Goal: Task Accomplishment & Management: Manage account settings

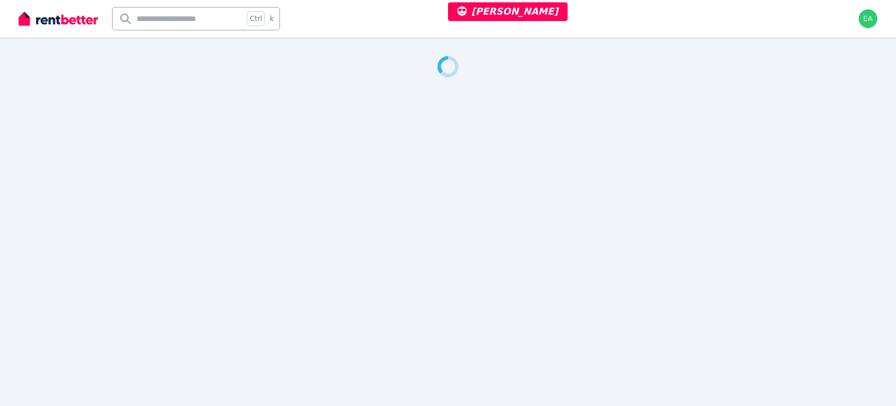
select select "***"
select select "**********"
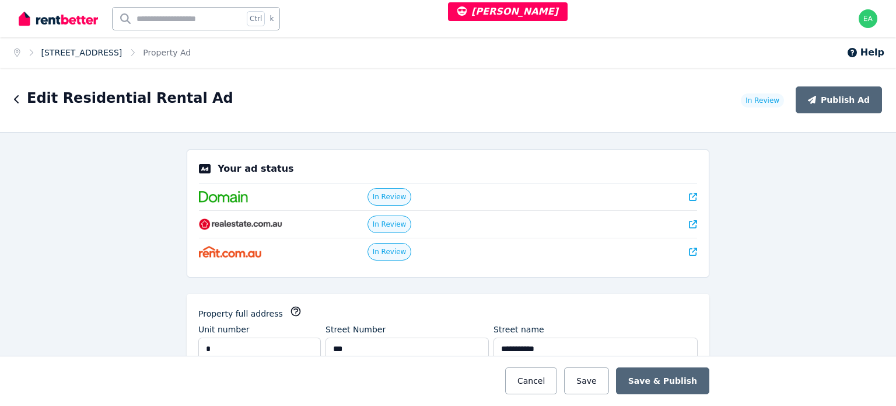
click at [101, 55] on link "6/157 Harcourt St, New Farm" at bounding box center [81, 52] width 81 height 9
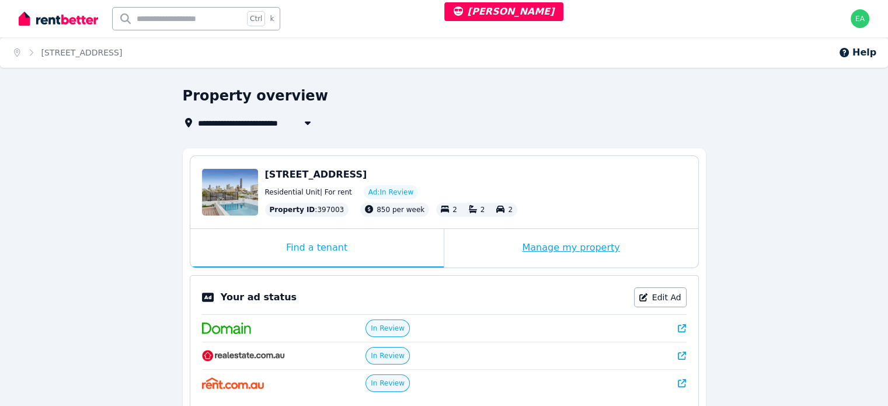
click at [484, 253] on div "Manage my property" at bounding box center [571, 248] width 254 height 39
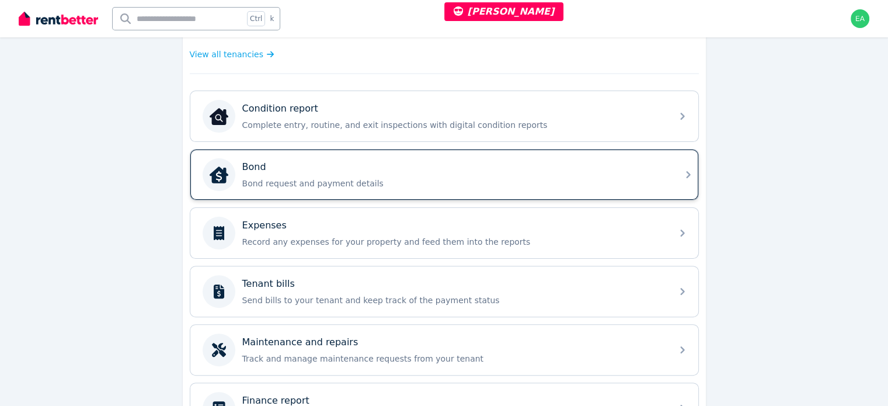
scroll to position [350, 0]
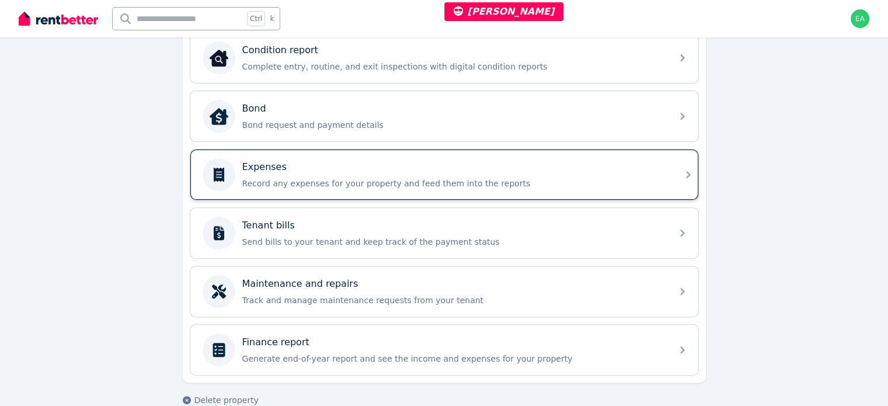
click at [558, 177] on p "Record any expenses for your property and feed them into the reports" at bounding box center [453, 183] width 423 height 12
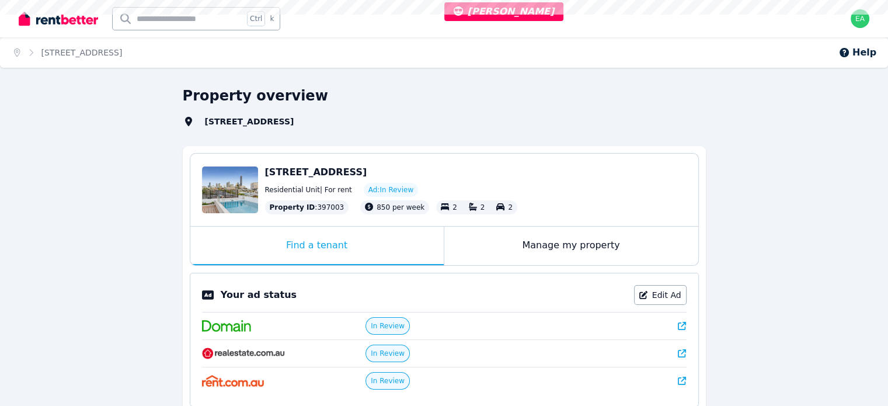
select select "***"
select select "**********"
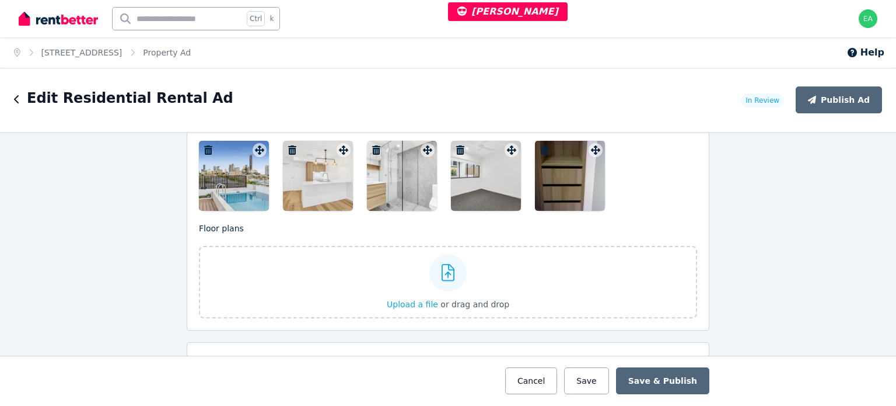
scroll to position [1517, 0]
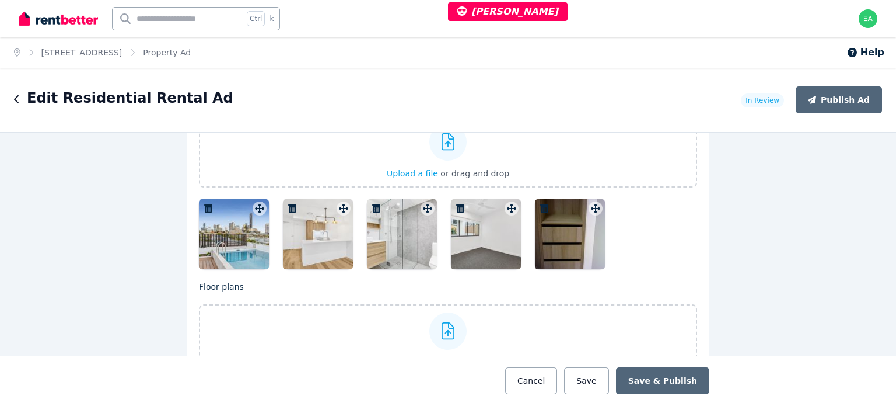
click at [231, 240] on div at bounding box center [234, 234] width 70 height 70
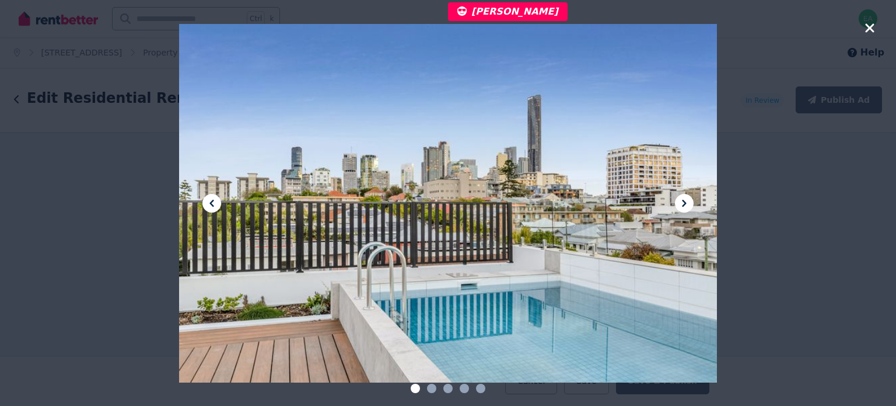
click at [679, 203] on icon at bounding box center [685, 203] width 14 height 14
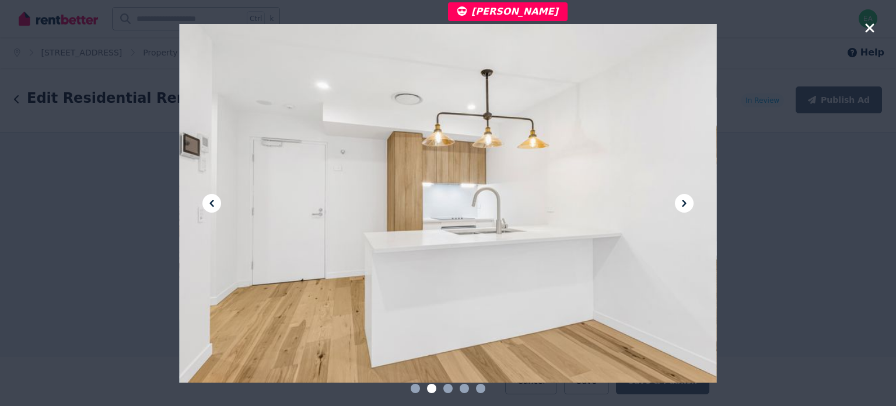
click at [679, 203] on icon at bounding box center [685, 203] width 14 height 14
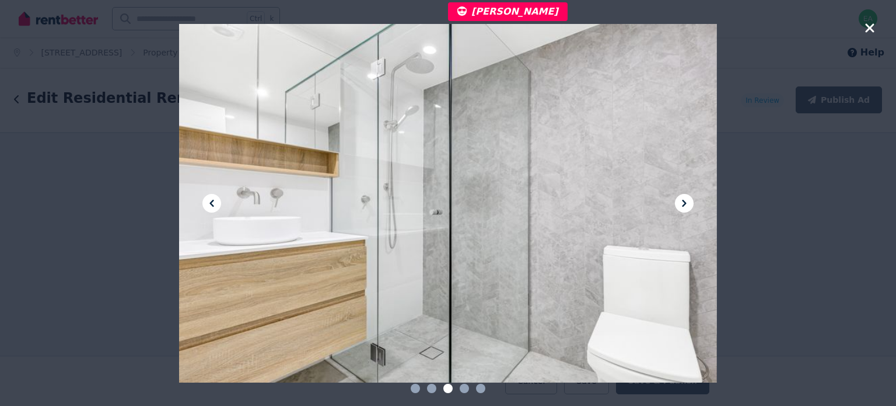
click at [679, 203] on icon at bounding box center [685, 203] width 14 height 14
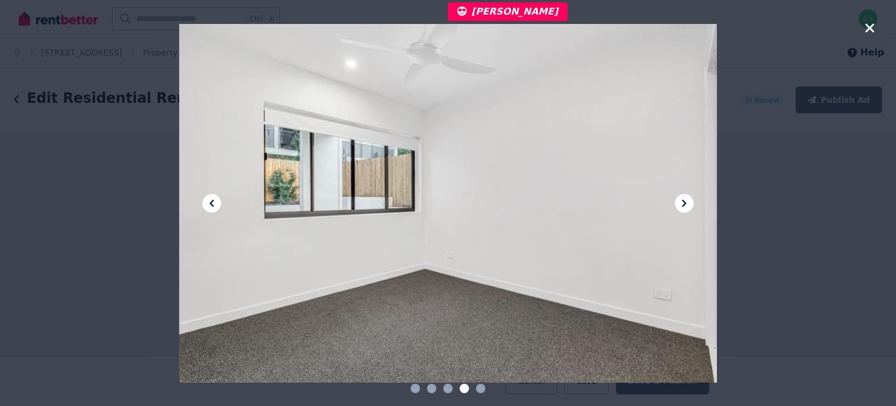
click at [679, 203] on icon at bounding box center [685, 203] width 14 height 14
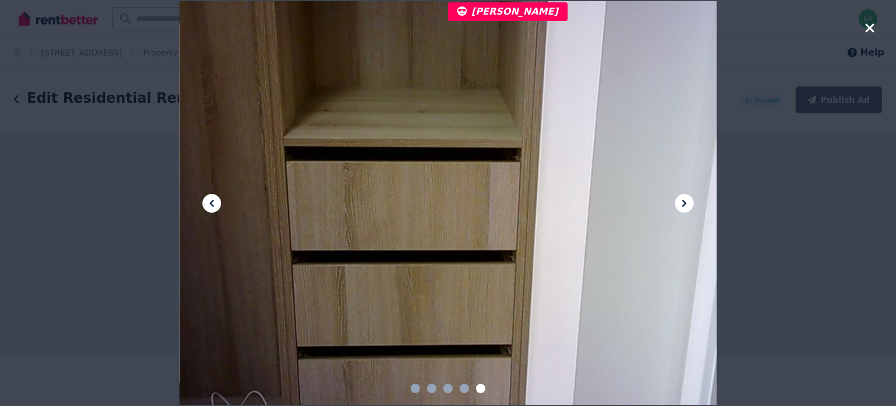
click at [872, 32] on icon "button" at bounding box center [870, 28] width 11 height 14
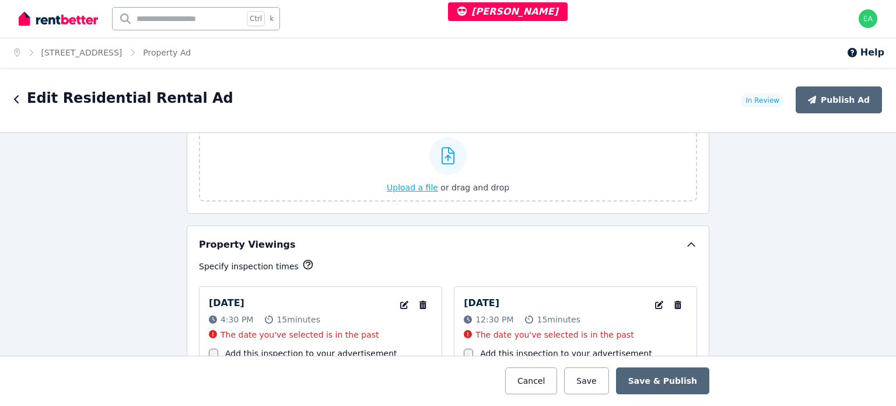
scroll to position [1576, 0]
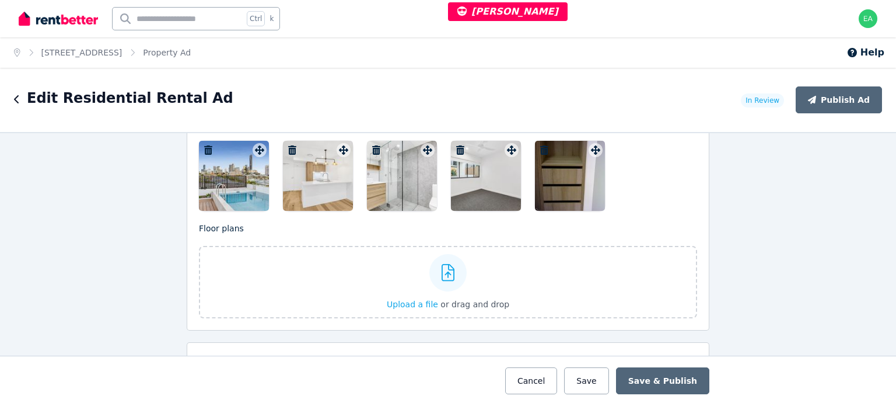
click at [227, 158] on div at bounding box center [234, 176] width 70 height 70
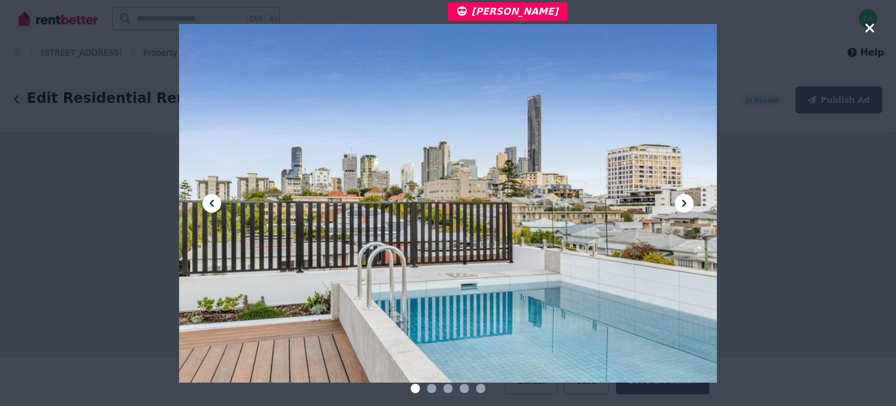
click at [682, 204] on icon at bounding box center [685, 203] width 14 height 14
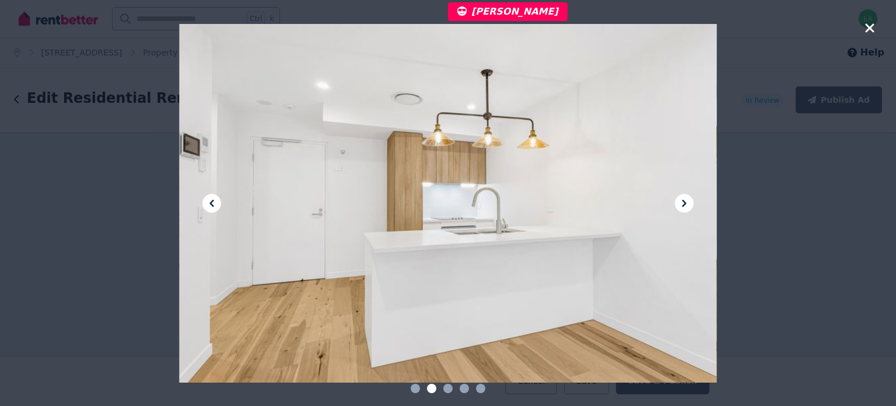
click at [682, 204] on icon at bounding box center [685, 203] width 14 height 14
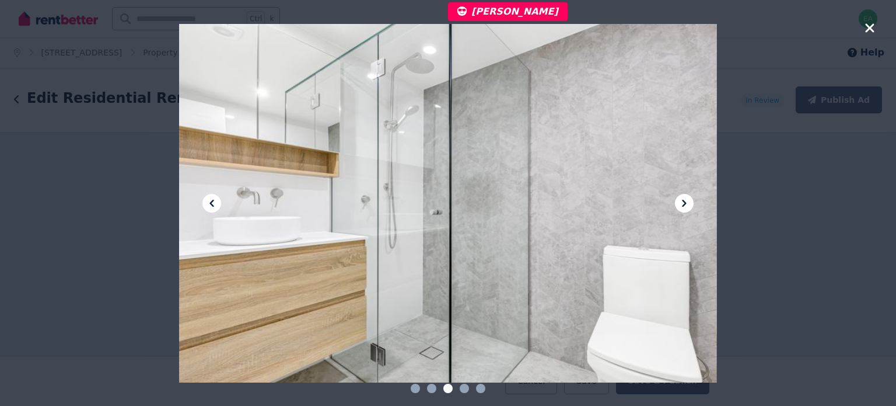
click at [682, 204] on icon at bounding box center [685, 203] width 14 height 14
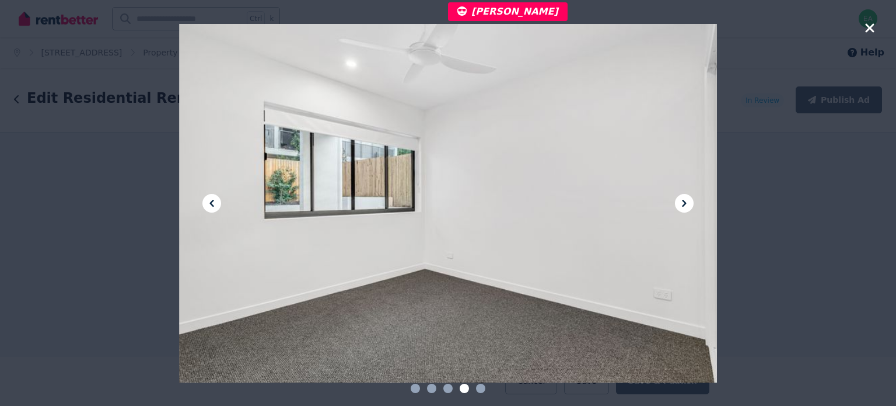
click at [682, 204] on icon at bounding box center [685, 203] width 14 height 14
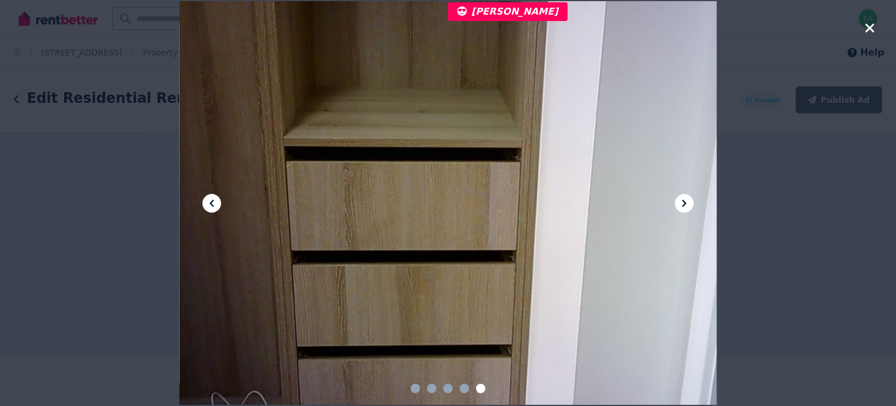
click at [871, 30] on icon "button" at bounding box center [869, 27] width 9 height 9
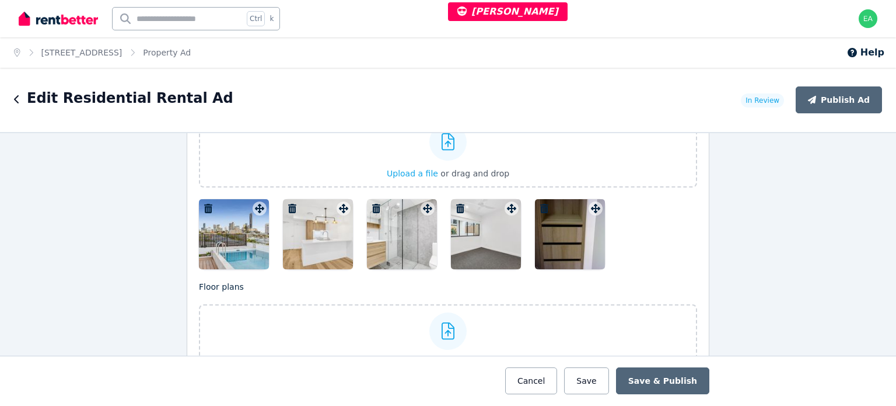
scroll to position [1284, 0]
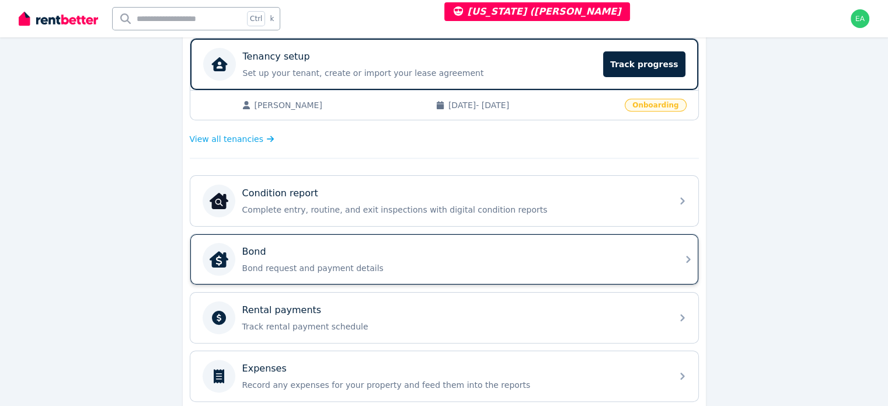
scroll to position [293, 0]
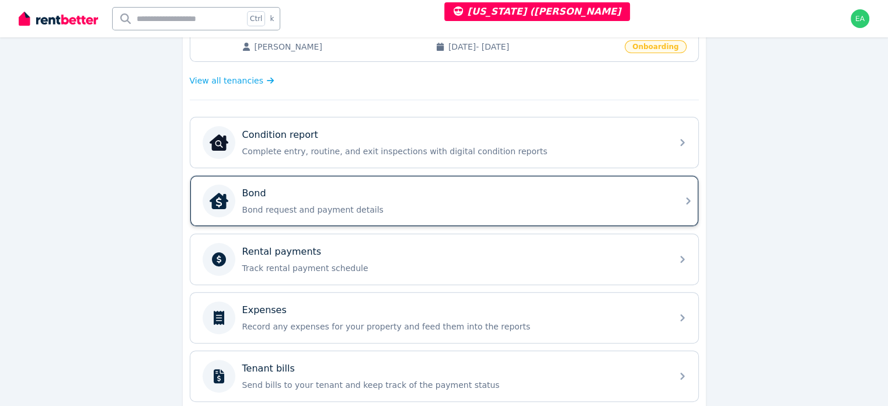
click at [577, 198] on div "Bond Bond request and payment details" at bounding box center [453, 200] width 423 height 29
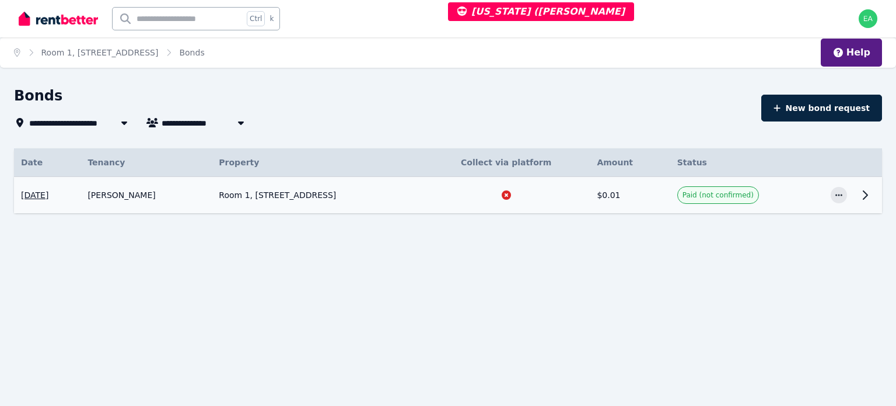
click at [861, 196] on icon at bounding box center [865, 195] width 14 height 14
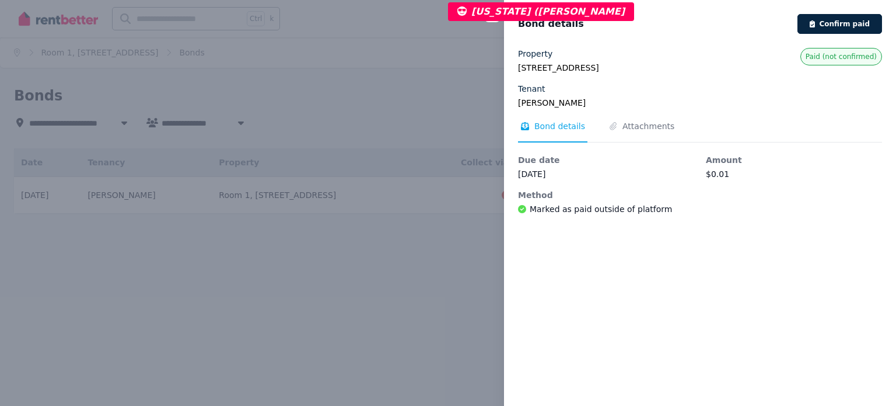
click at [392, 296] on div "Close panel Bond details Confirm paid Property Room 1, 447 Lakeside Dr, Joondal…" at bounding box center [448, 203] width 896 height 406
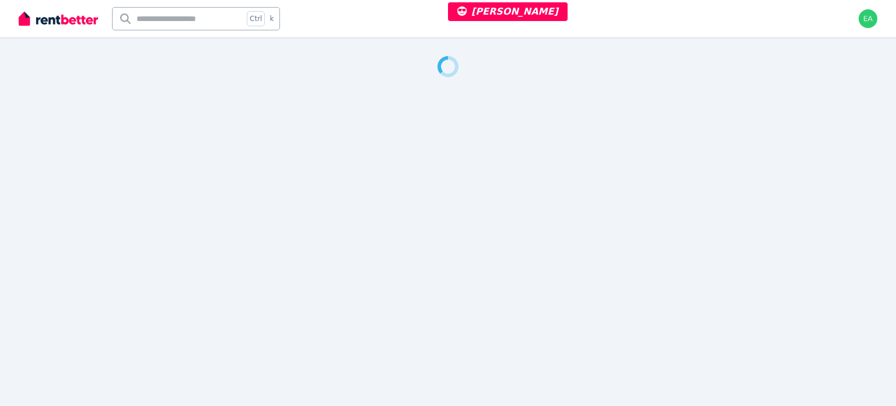
select select "***"
select select "**********"
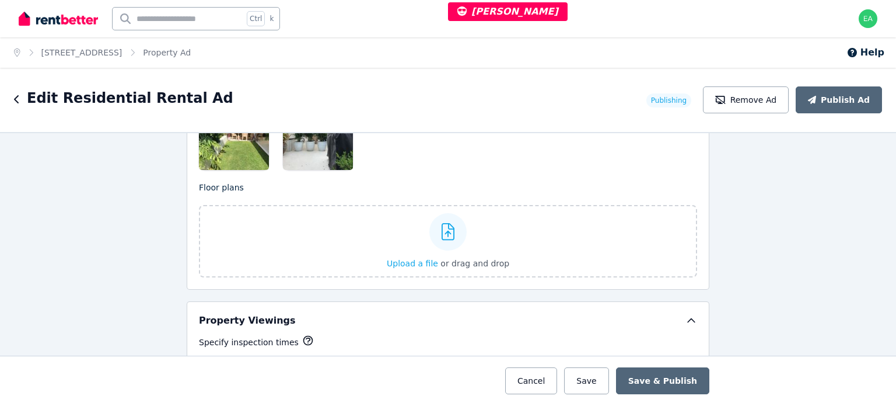
scroll to position [1723, 0]
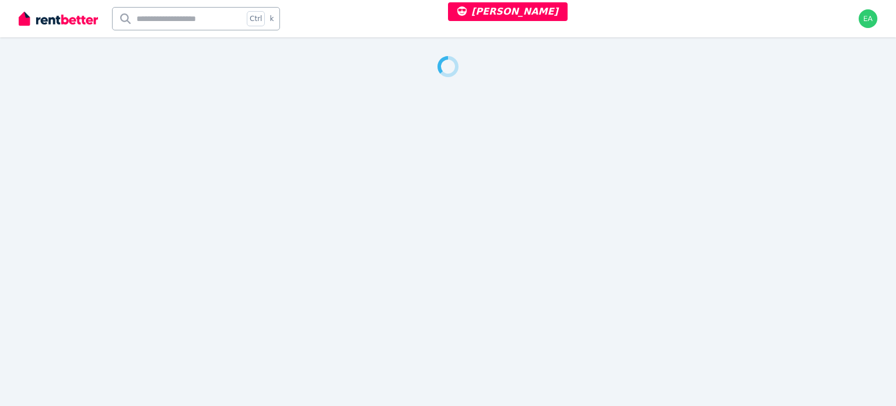
select select "***"
select select "**********"
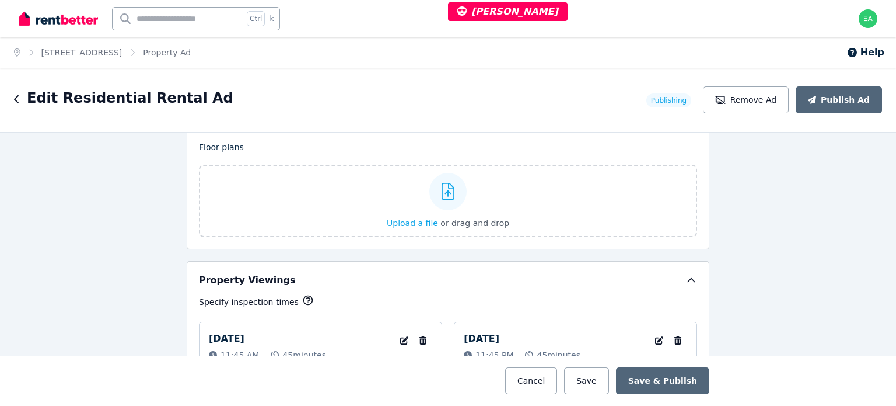
scroll to position [1880, 0]
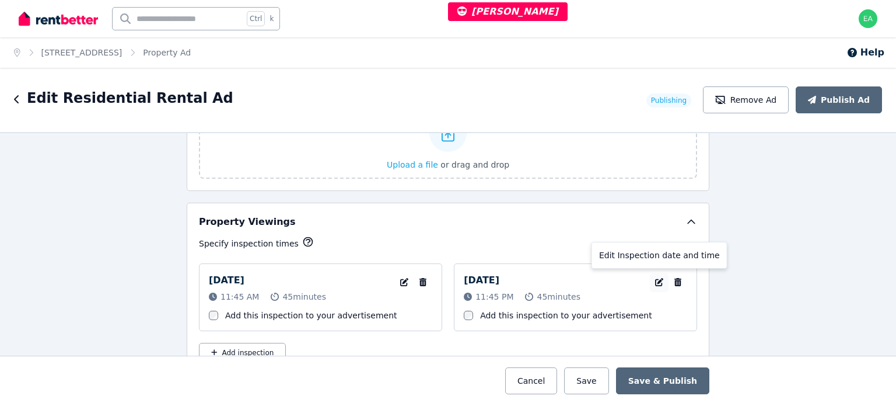
click at [655, 278] on icon "button" at bounding box center [659, 282] width 8 height 8
select select "**"
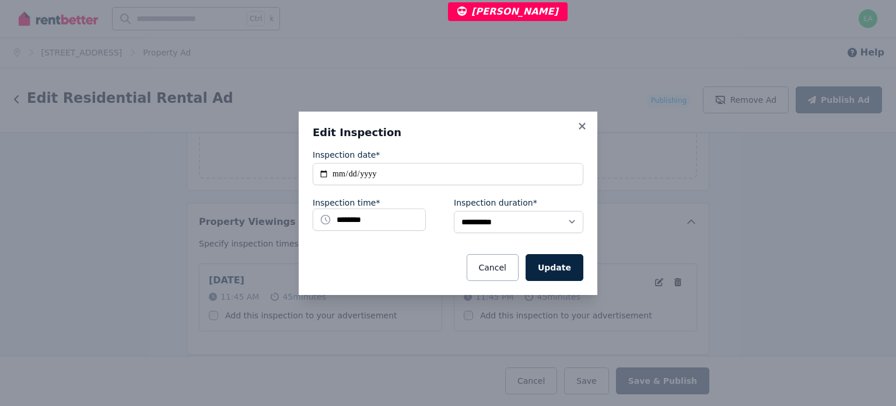
click at [55, 249] on div "**********" at bounding box center [448, 203] width 896 height 406
click at [505, 272] on button "Cancel" at bounding box center [493, 267] width 52 height 27
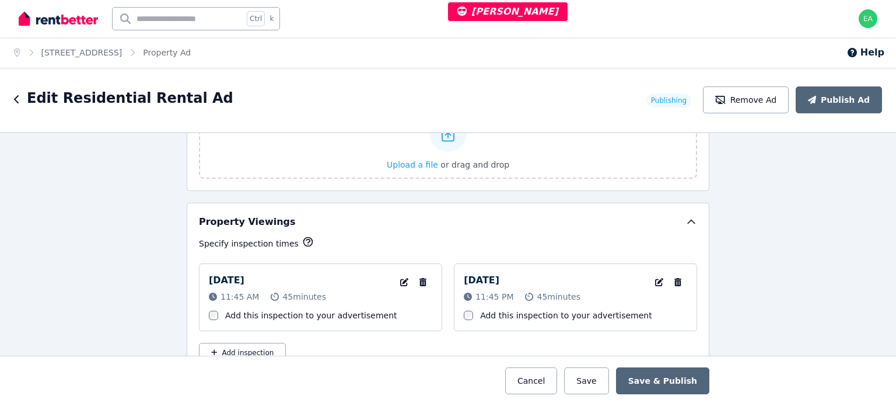
scroll to position [1938, 0]
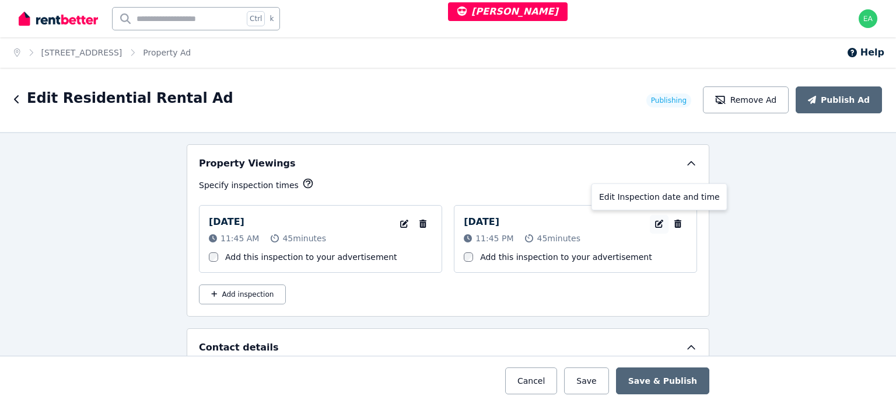
click at [655, 219] on icon "button" at bounding box center [659, 223] width 8 height 8
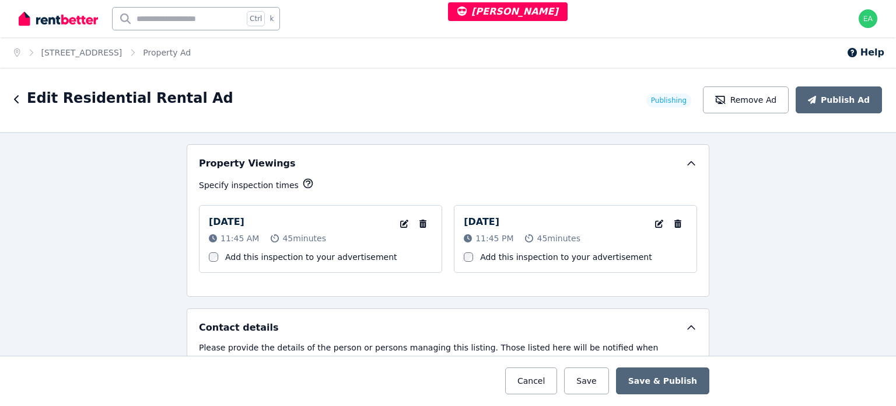
select select "**"
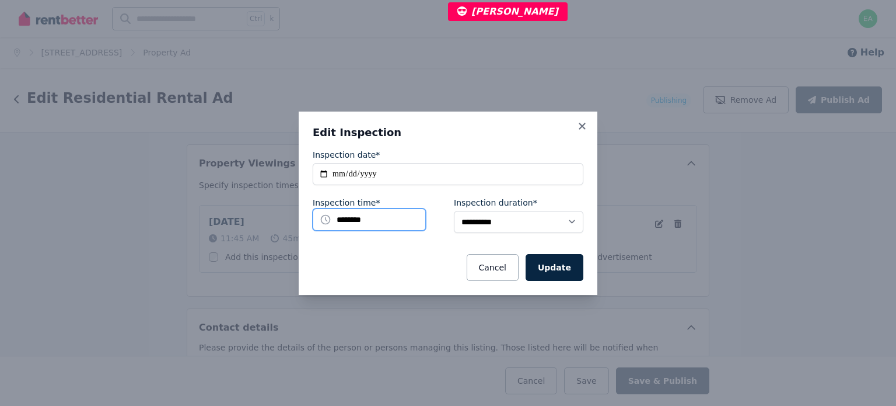
click at [369, 224] on input "********" at bounding box center [369, 219] width 113 height 22
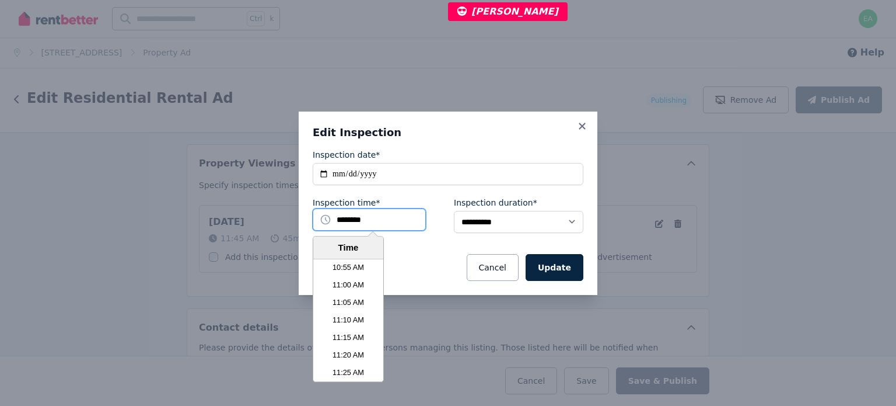
scroll to position [2177, 0]
click at [357, 350] on li "10:45 AM" at bounding box center [348, 349] width 70 height 18
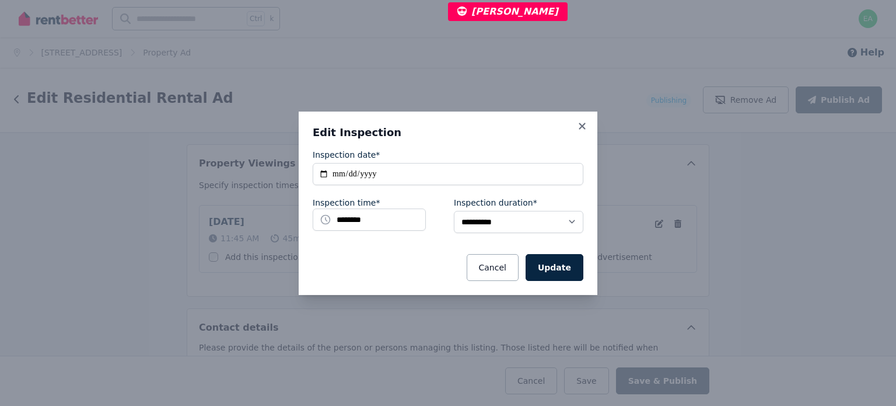
drag, startPoint x: 558, startPoint y: 273, endPoint x: 696, endPoint y: 254, distance: 138.9
click at [559, 273] on button "Update" at bounding box center [555, 267] width 58 height 27
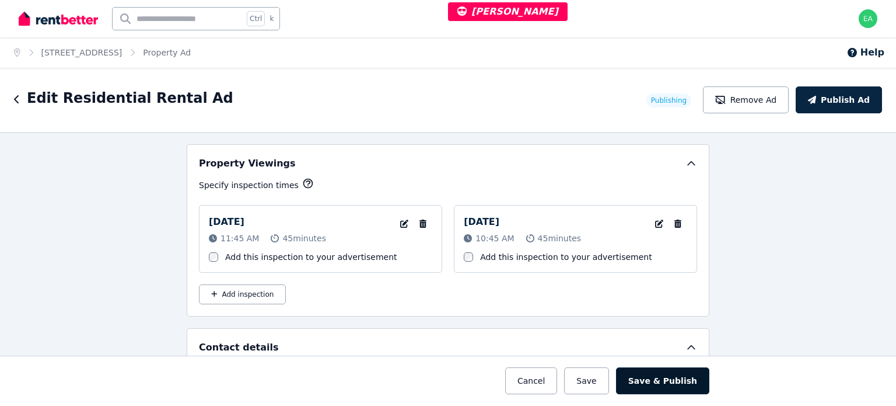
click at [673, 382] on button "Save & Publish" at bounding box center [662, 380] width 93 height 27
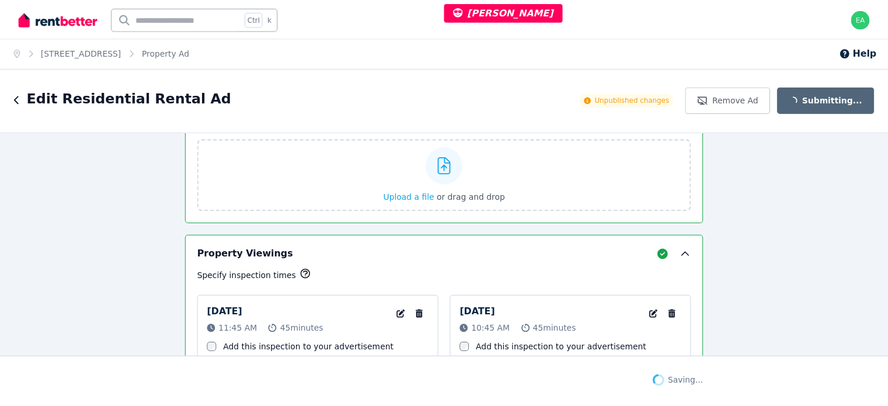
scroll to position [2029, 0]
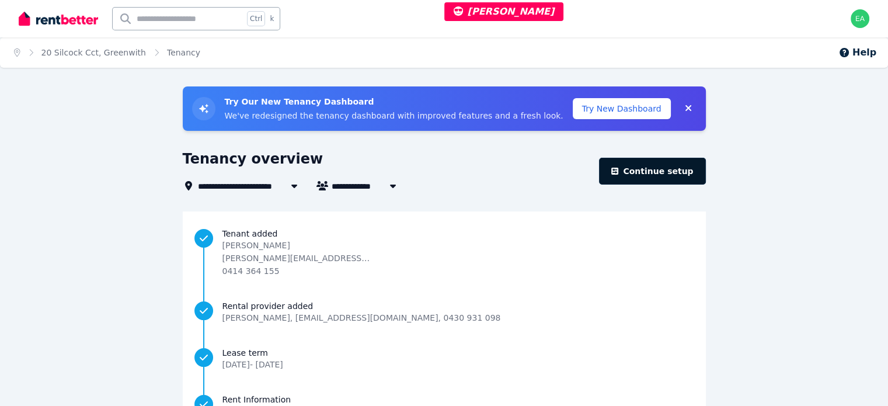
click at [664, 170] on link "Continue setup" at bounding box center [652, 171] width 106 height 27
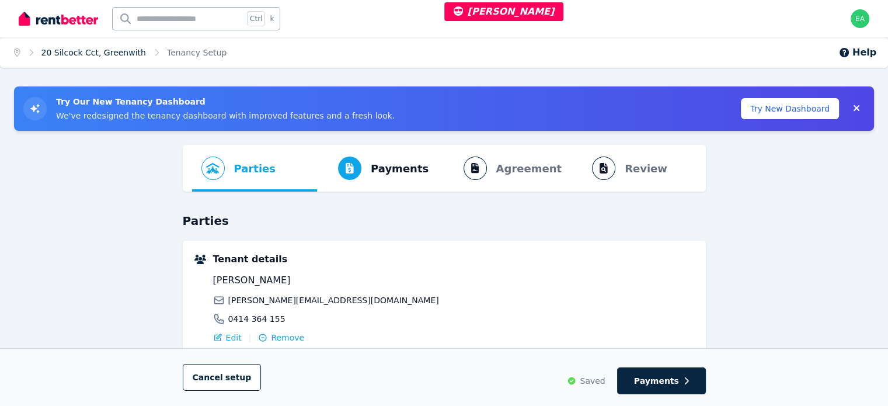
click at [92, 55] on link "20 Silcock Cct, Greenwith" at bounding box center [93, 52] width 104 height 9
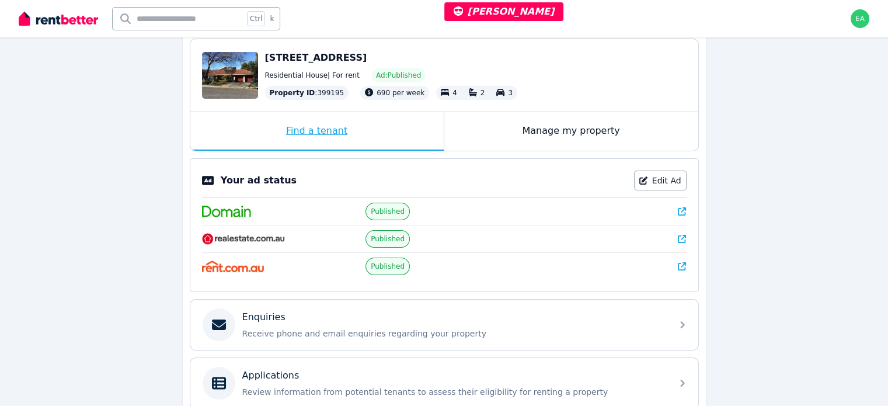
scroll to position [175, 0]
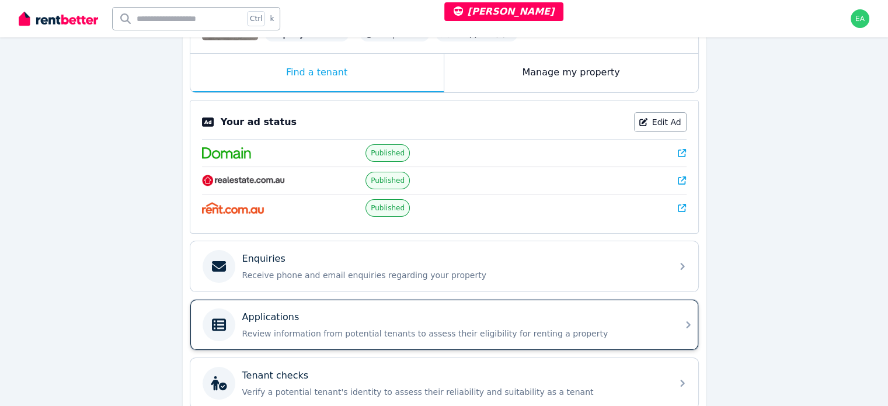
click at [602, 320] on div "Applications" at bounding box center [453, 317] width 423 height 14
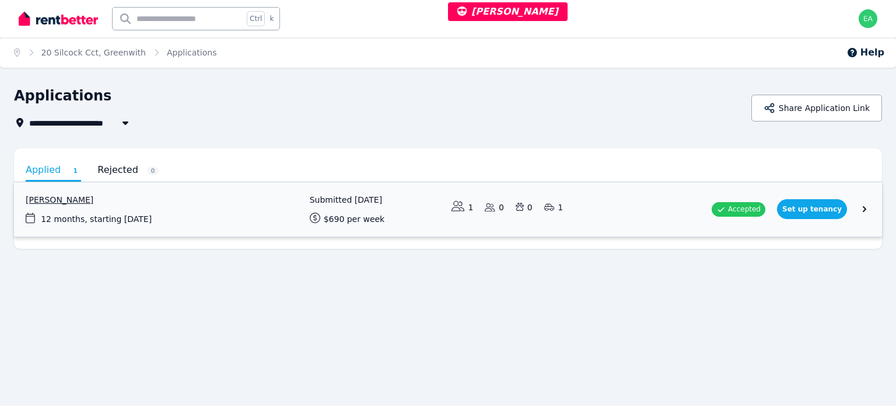
click at [861, 211] on link "View application: Darren Sutton" at bounding box center [448, 209] width 868 height 54
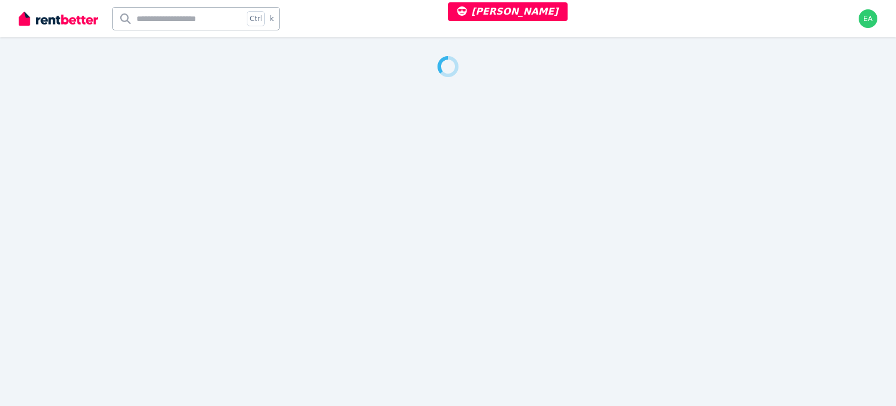
select select "***"
select select "**********"
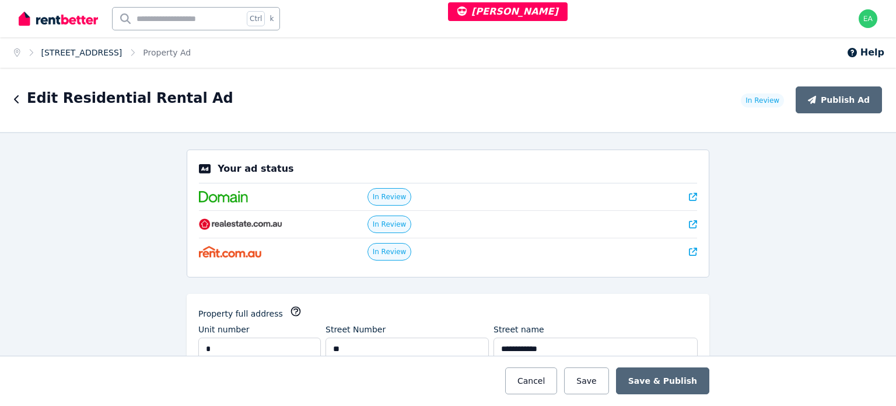
click at [102, 49] on link "[STREET_ADDRESS]" at bounding box center [81, 52] width 81 height 9
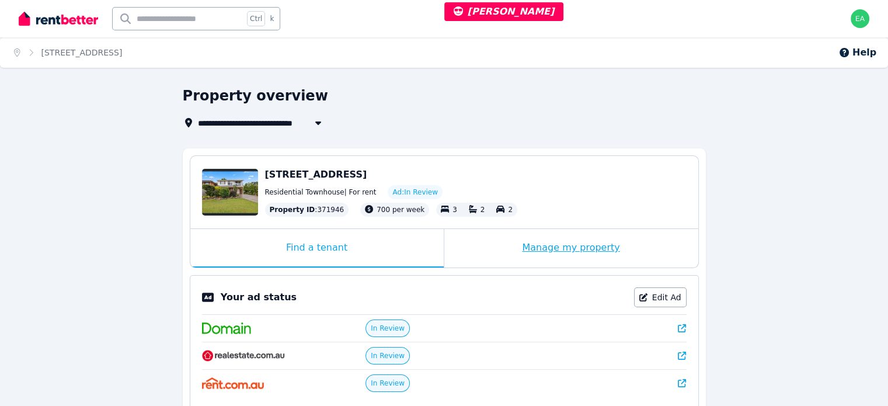
click at [497, 250] on div "Manage my property" at bounding box center [571, 248] width 254 height 39
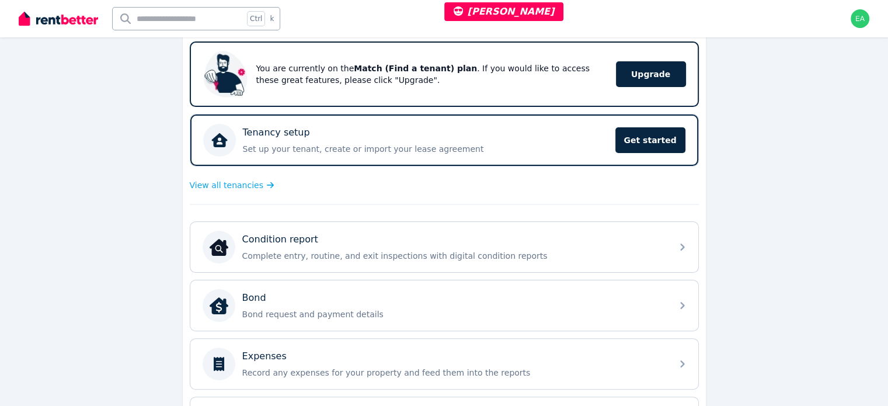
scroll to position [292, 0]
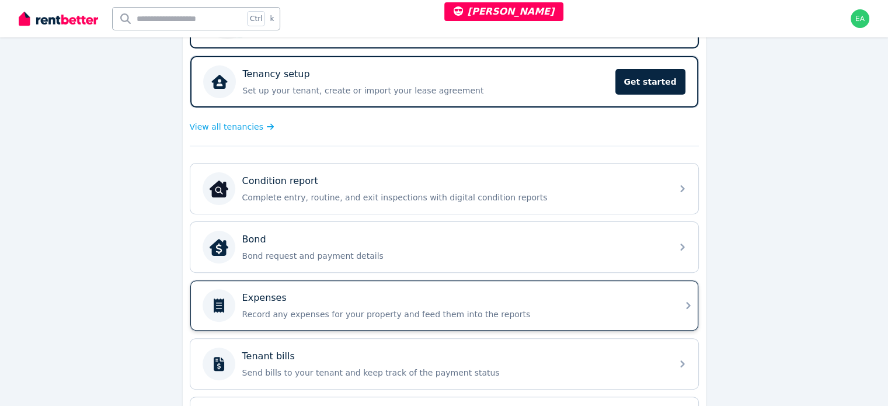
click at [563, 292] on div "Expenses" at bounding box center [453, 298] width 423 height 14
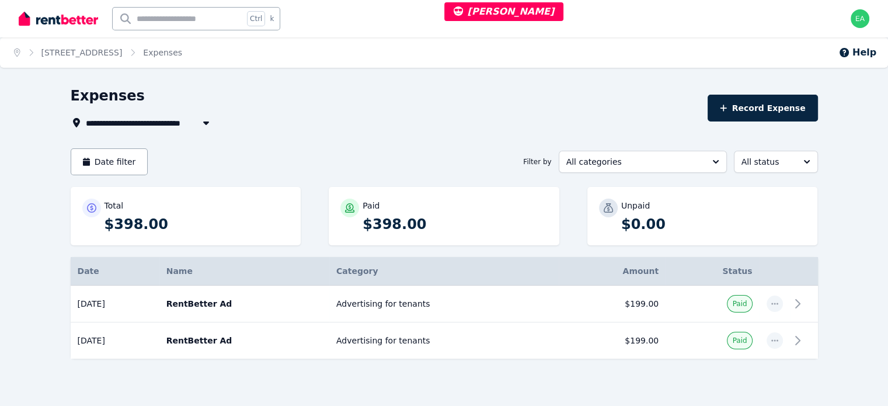
select select "***"
select select "**********"
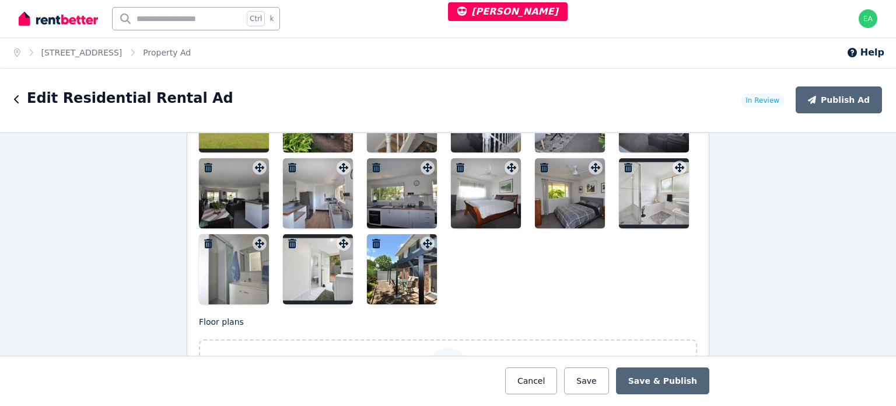
scroll to position [1517, 0]
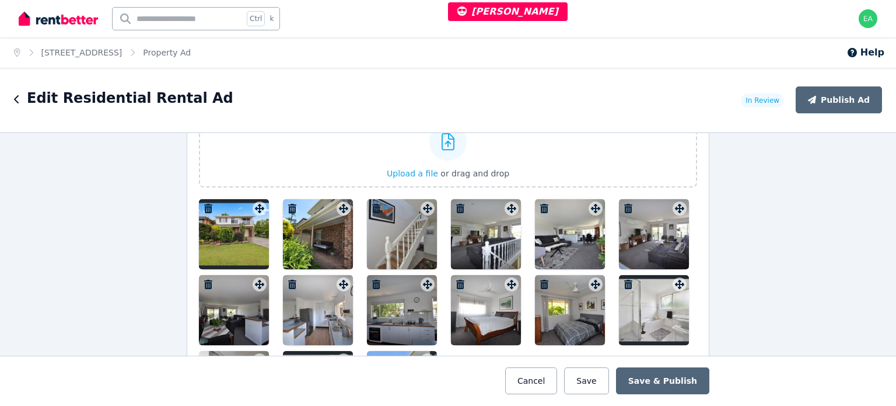
click at [217, 226] on div at bounding box center [234, 234] width 70 height 70
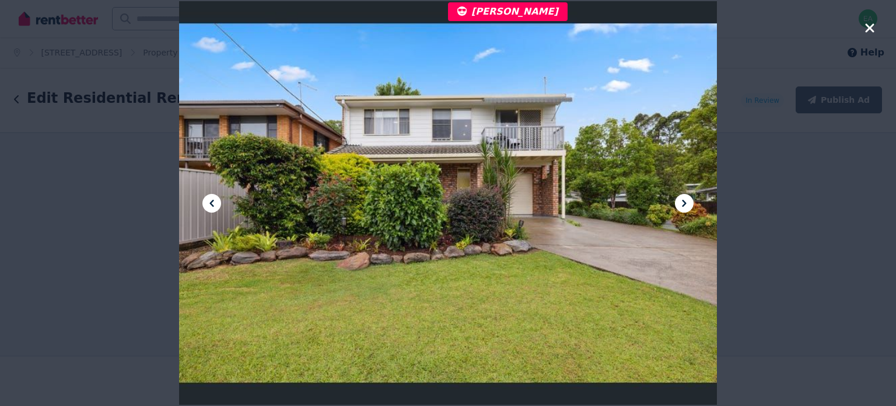
click at [678, 205] on icon at bounding box center [685, 203] width 14 height 14
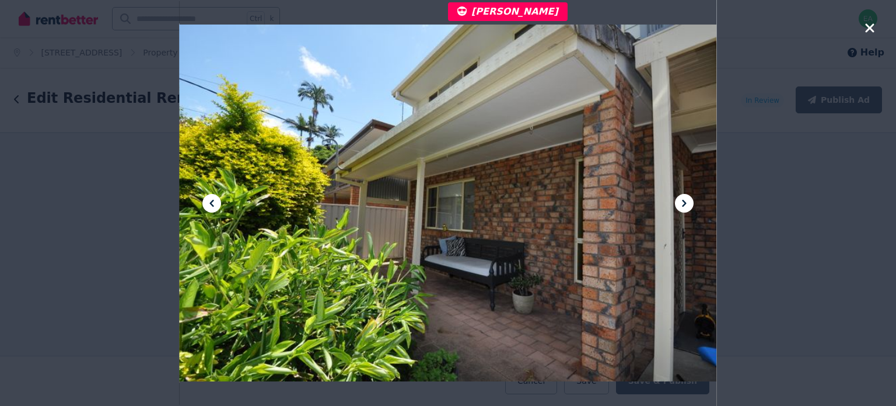
click at [678, 205] on icon at bounding box center [685, 203] width 14 height 14
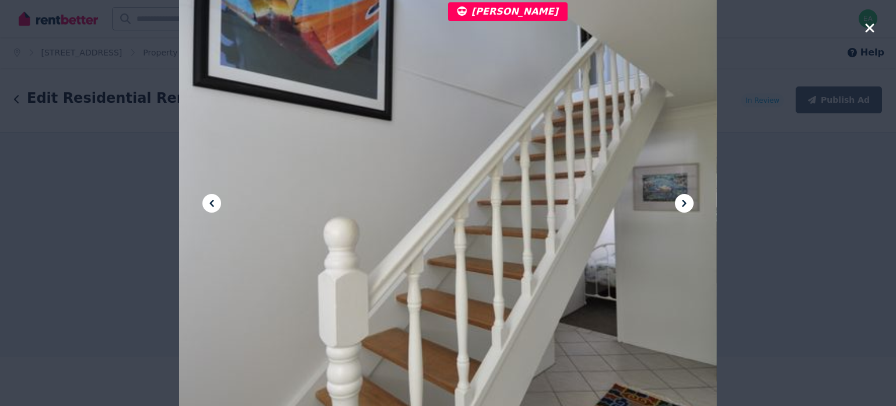
click at [678, 205] on icon at bounding box center [685, 203] width 14 height 14
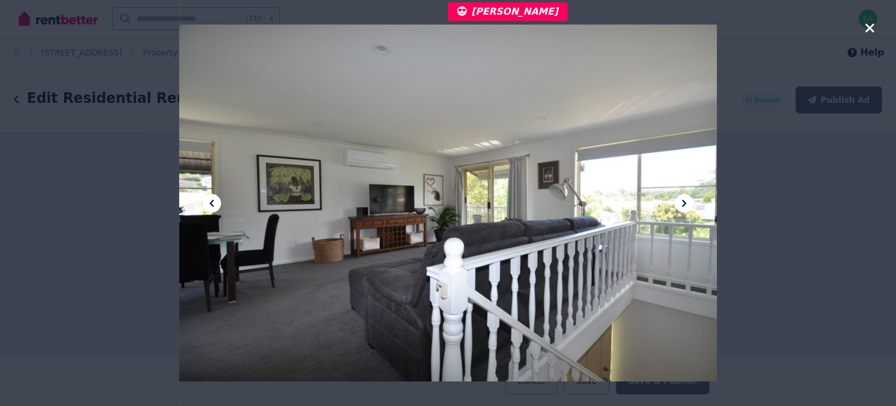
click at [678, 205] on icon at bounding box center [685, 203] width 14 height 14
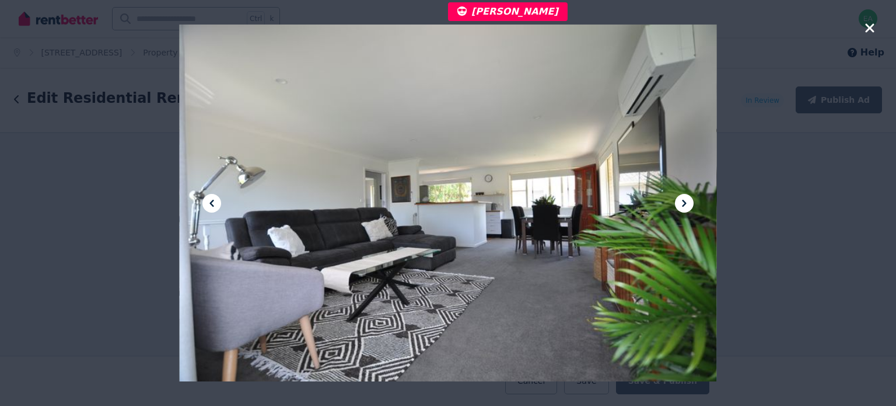
click at [678, 205] on icon at bounding box center [685, 203] width 14 height 14
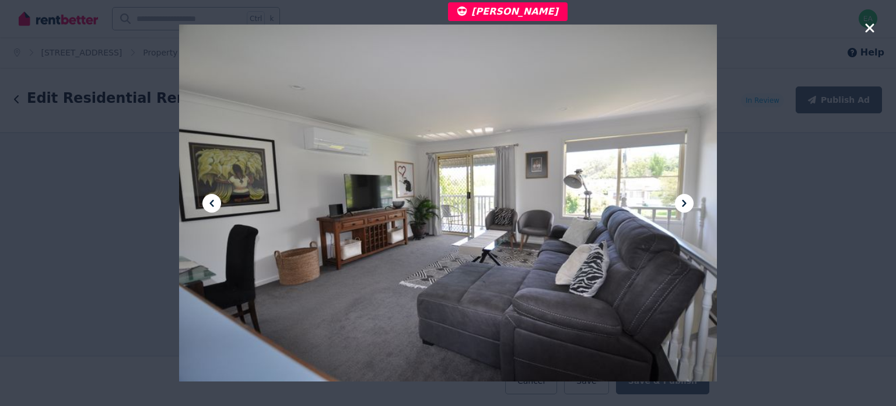
click at [678, 205] on icon at bounding box center [685, 203] width 14 height 14
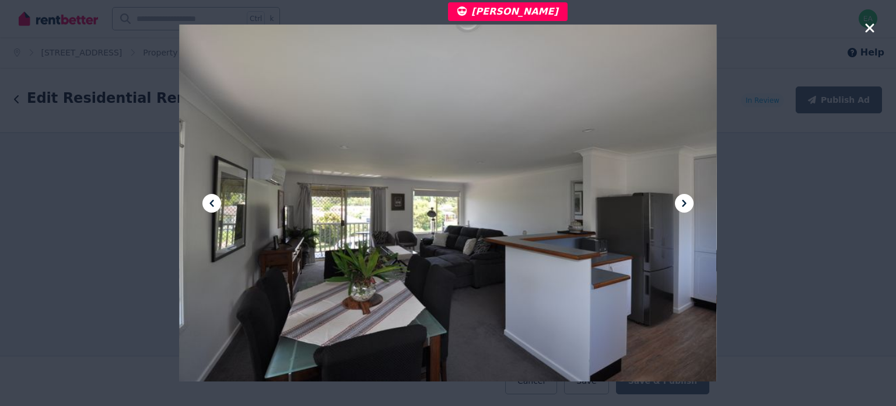
click at [678, 205] on icon at bounding box center [685, 203] width 14 height 14
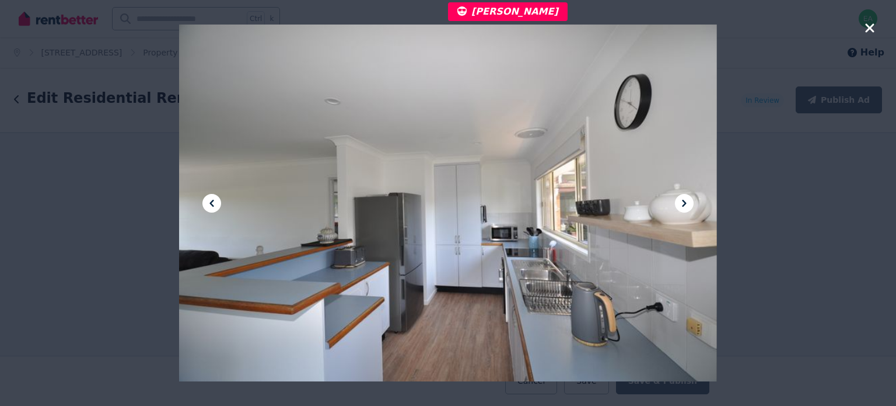
click at [678, 205] on icon at bounding box center [685, 203] width 14 height 14
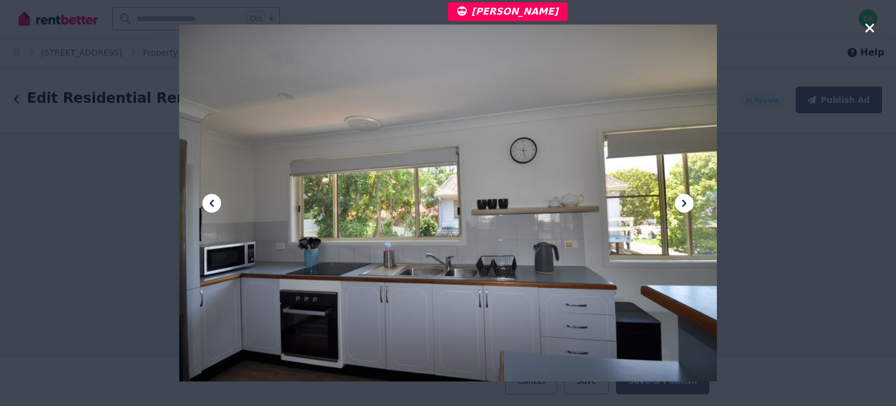
click at [678, 205] on icon at bounding box center [685, 203] width 14 height 14
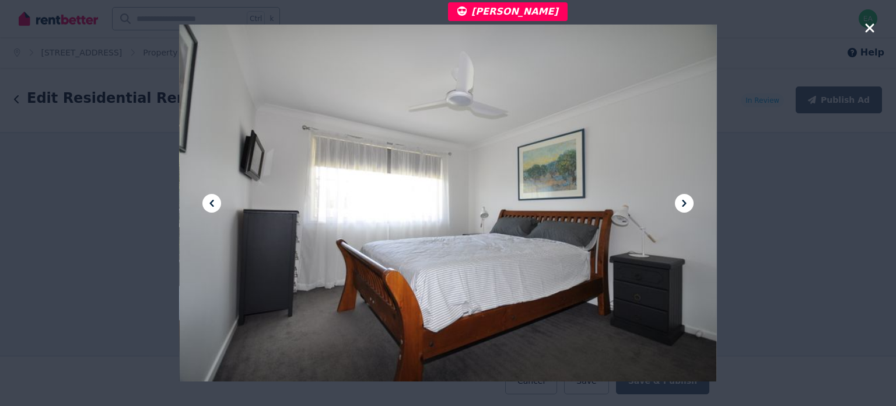
click at [678, 205] on icon at bounding box center [685, 203] width 14 height 14
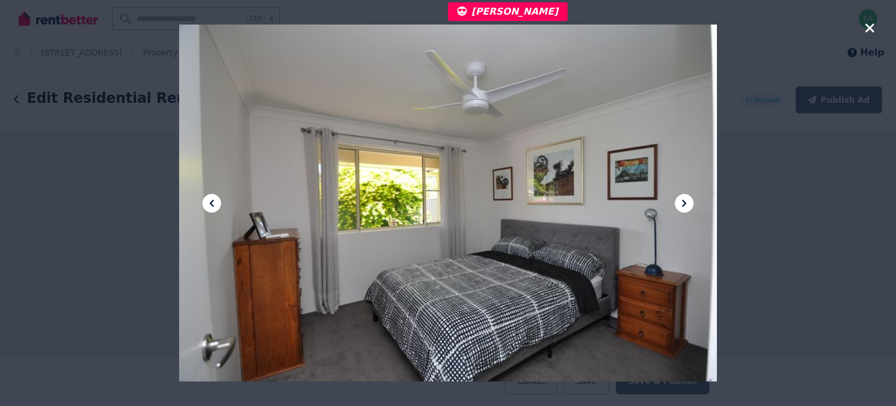
click at [678, 205] on icon at bounding box center [685, 203] width 14 height 14
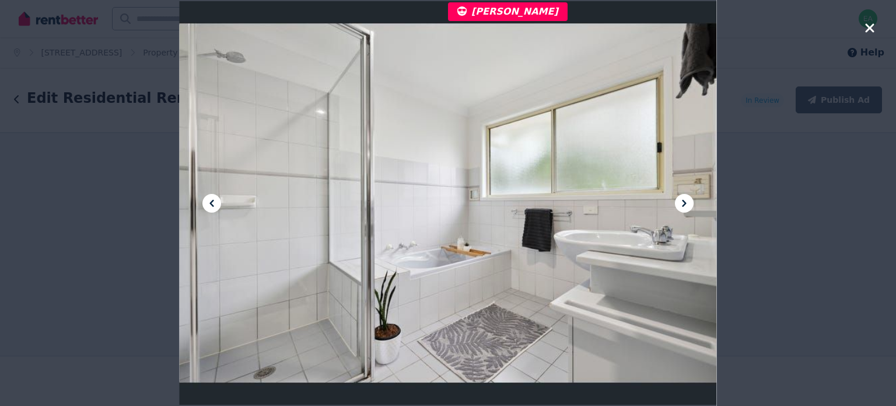
click at [678, 205] on icon at bounding box center [685, 203] width 14 height 14
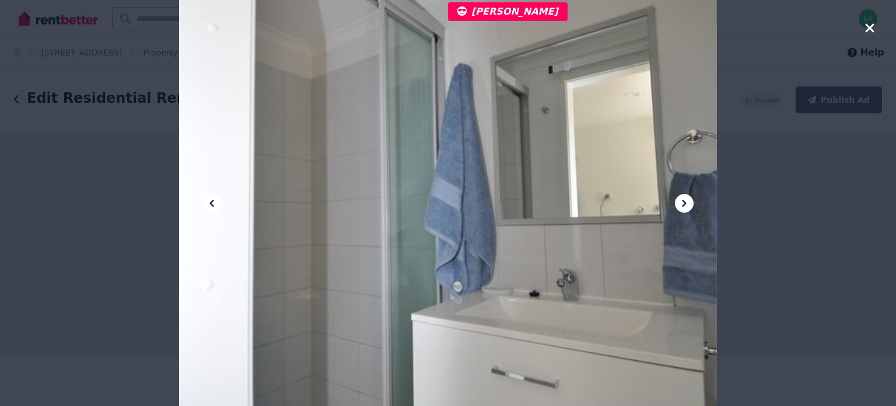
click at [678, 205] on icon at bounding box center [685, 203] width 14 height 14
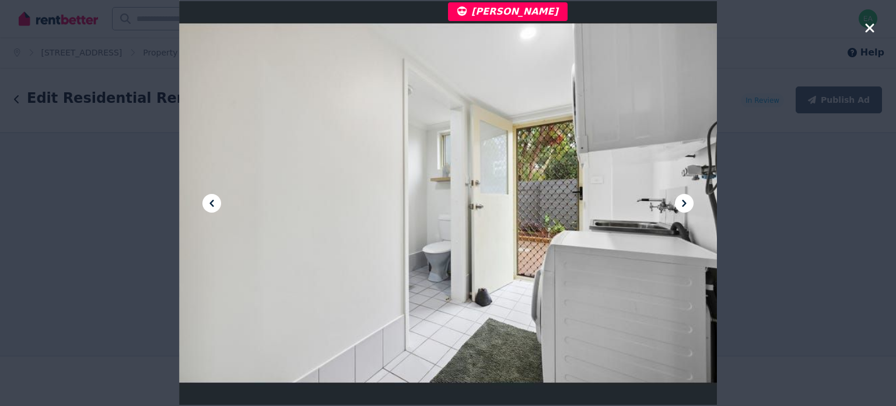
click at [678, 205] on icon at bounding box center [685, 203] width 14 height 14
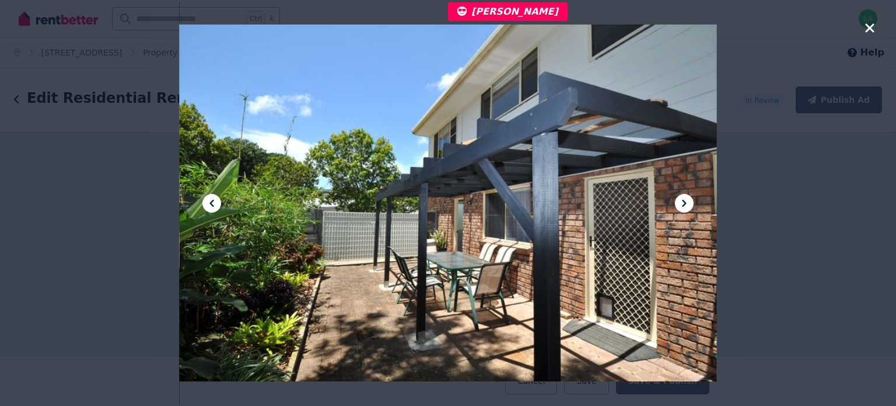
click at [678, 205] on icon at bounding box center [685, 203] width 14 height 14
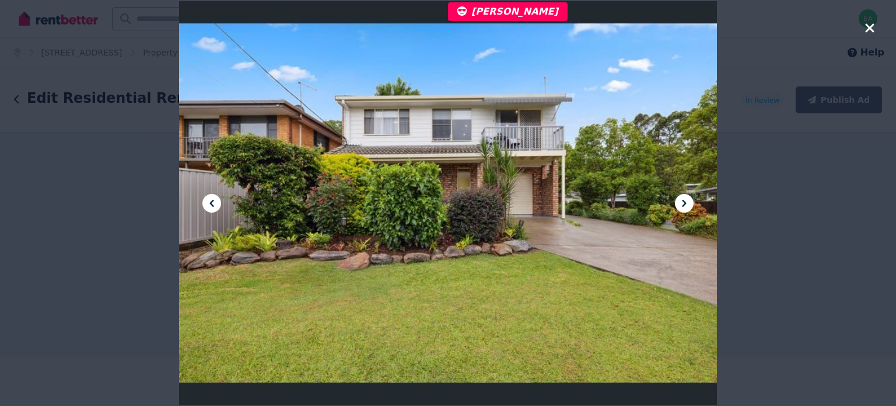
click at [678, 205] on icon at bounding box center [685, 203] width 14 height 14
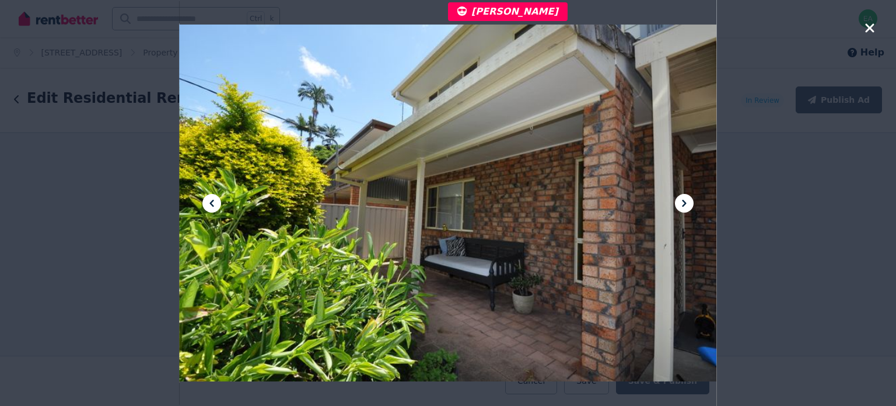
click at [678, 205] on icon at bounding box center [685, 203] width 14 height 14
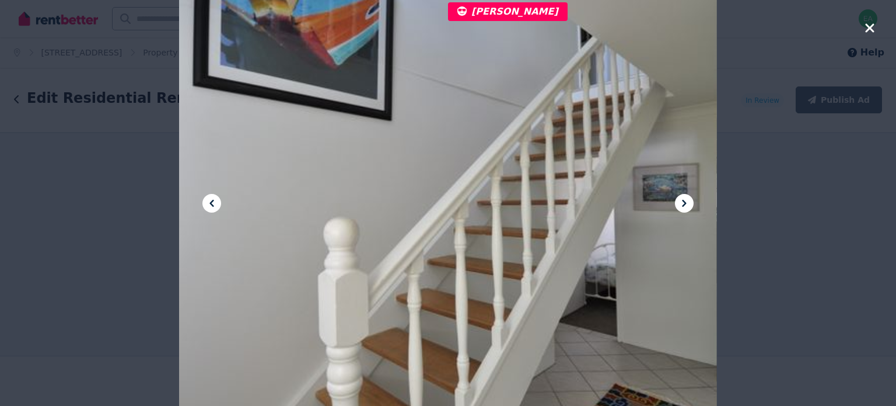
click at [678, 205] on icon at bounding box center [685, 203] width 14 height 14
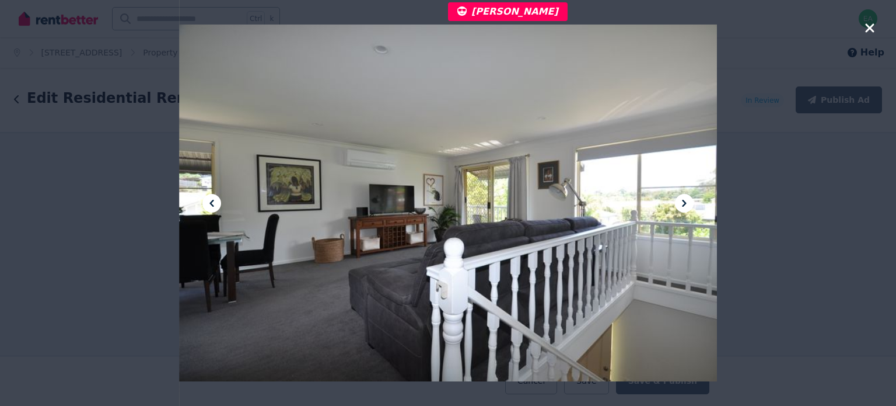
click at [678, 205] on icon at bounding box center [685, 203] width 14 height 14
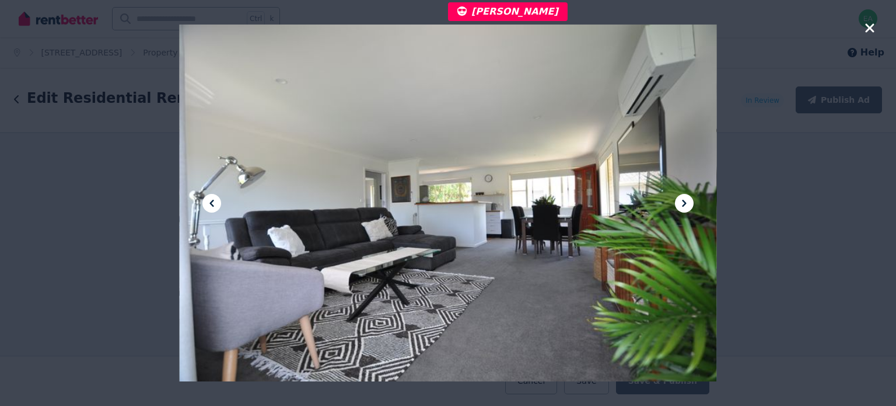
click at [678, 205] on icon at bounding box center [685, 203] width 14 height 14
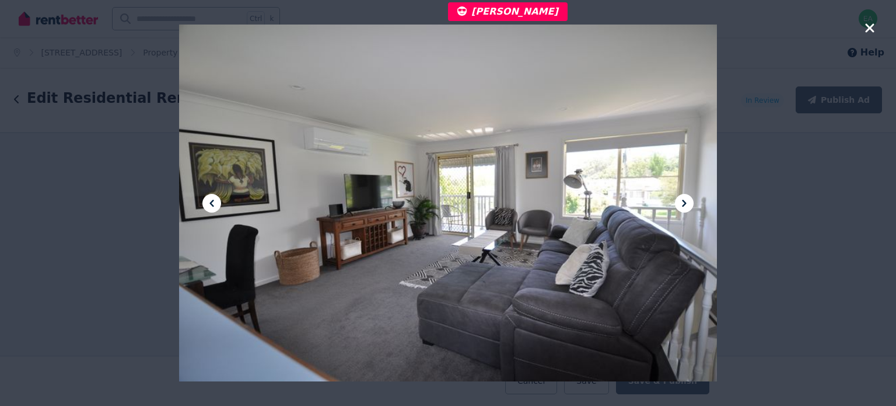
click at [678, 205] on icon at bounding box center [685, 203] width 14 height 14
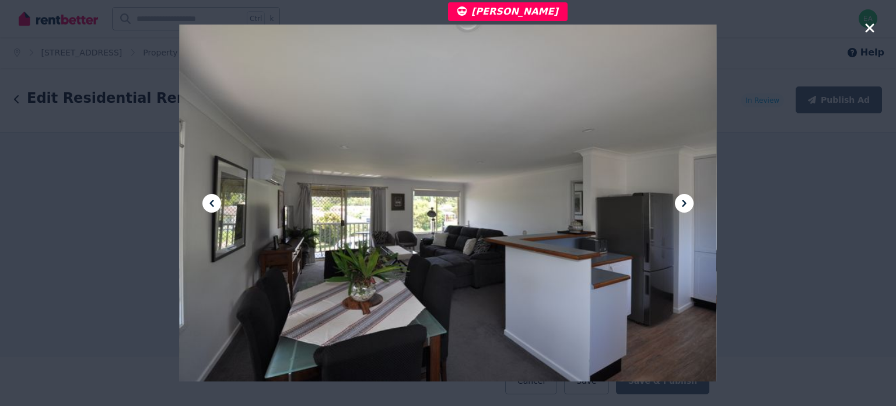
click at [678, 205] on icon at bounding box center [685, 203] width 14 height 14
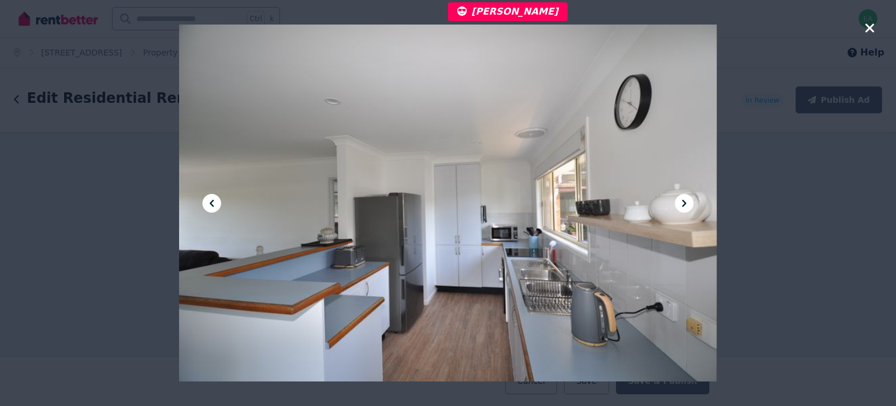
click at [678, 205] on icon at bounding box center [685, 203] width 14 height 14
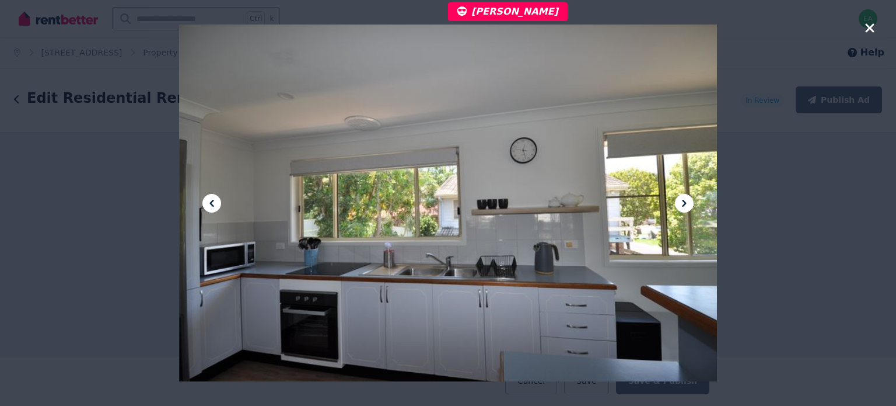
click at [678, 205] on icon at bounding box center [685, 203] width 14 height 14
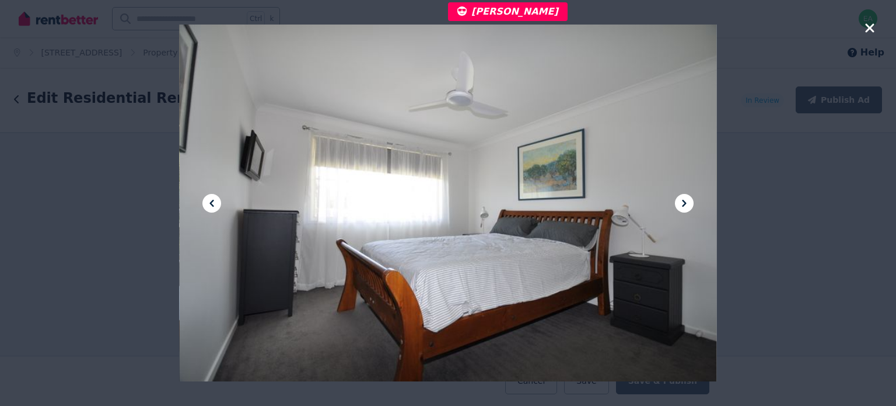
click at [678, 205] on icon at bounding box center [685, 203] width 14 height 14
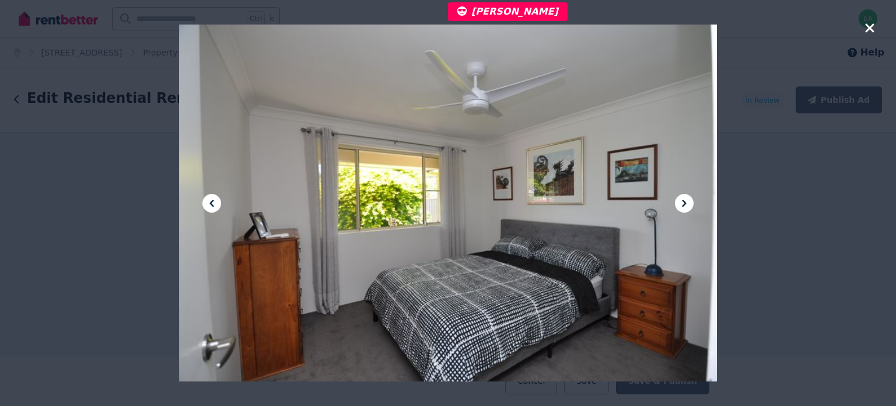
click at [678, 205] on icon at bounding box center [685, 203] width 14 height 14
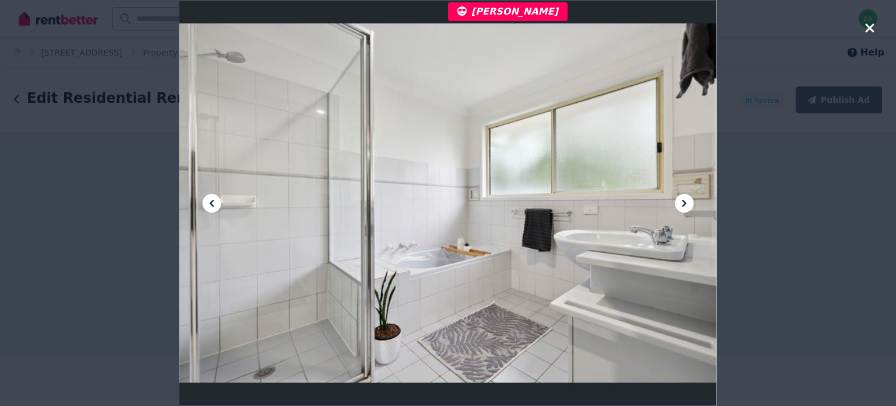
click at [678, 205] on icon at bounding box center [685, 203] width 14 height 14
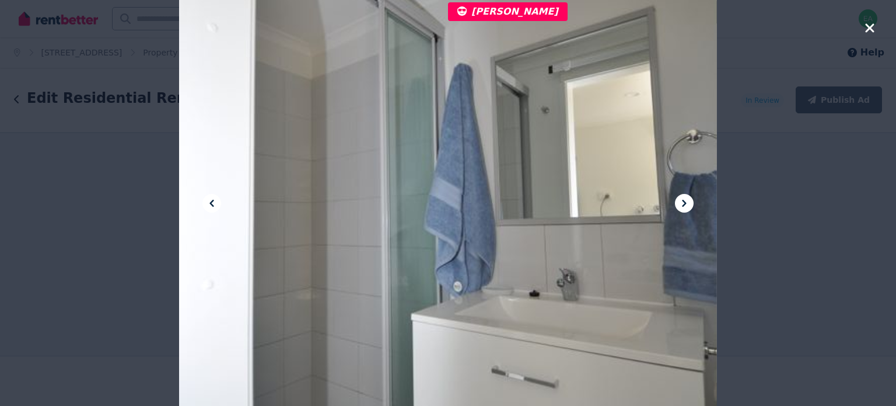
click at [678, 205] on icon at bounding box center [685, 203] width 14 height 14
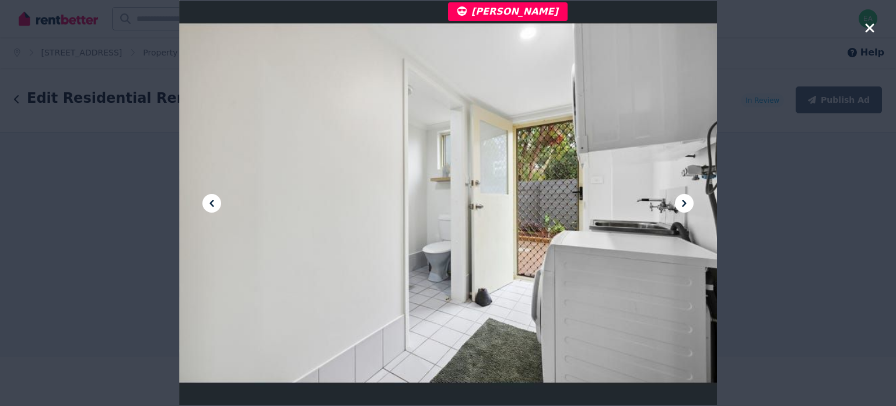
click at [678, 205] on icon at bounding box center [685, 203] width 14 height 14
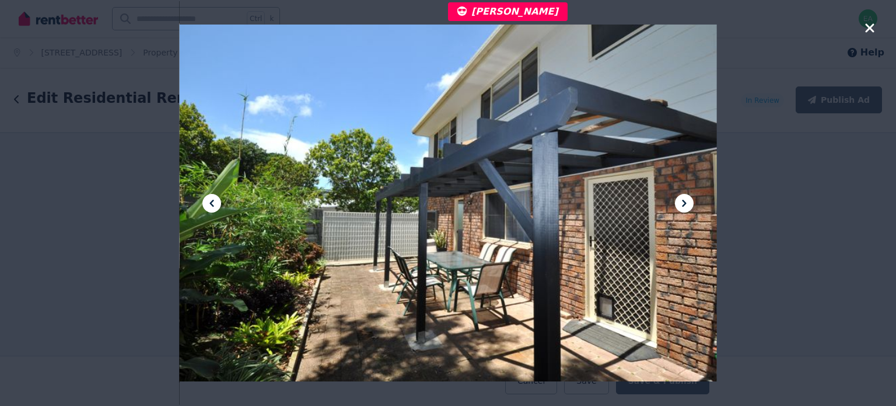
click at [678, 205] on icon at bounding box center [685, 203] width 14 height 14
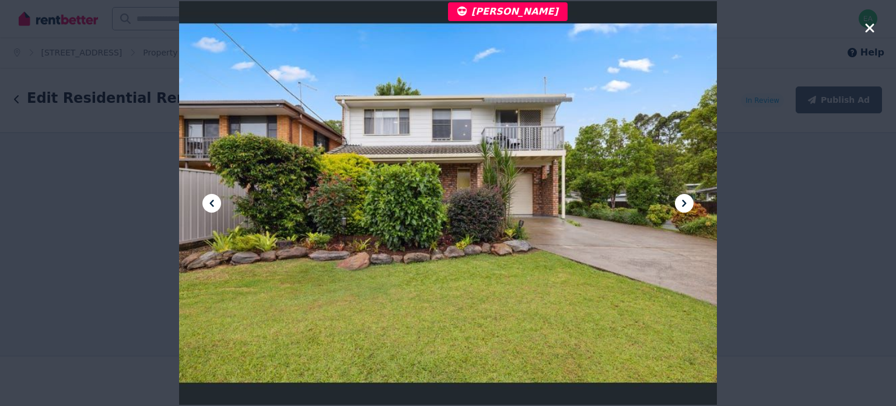
click at [678, 205] on icon at bounding box center [685, 203] width 14 height 14
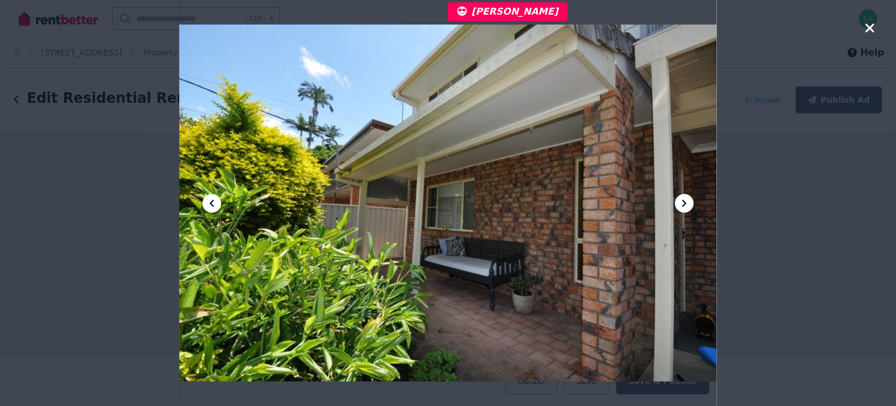
click at [678, 205] on icon at bounding box center [685, 203] width 14 height 14
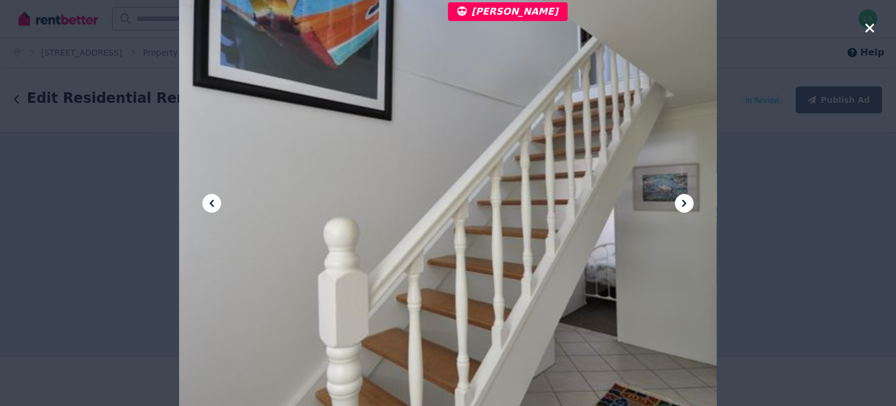
click at [678, 205] on icon at bounding box center [685, 203] width 14 height 14
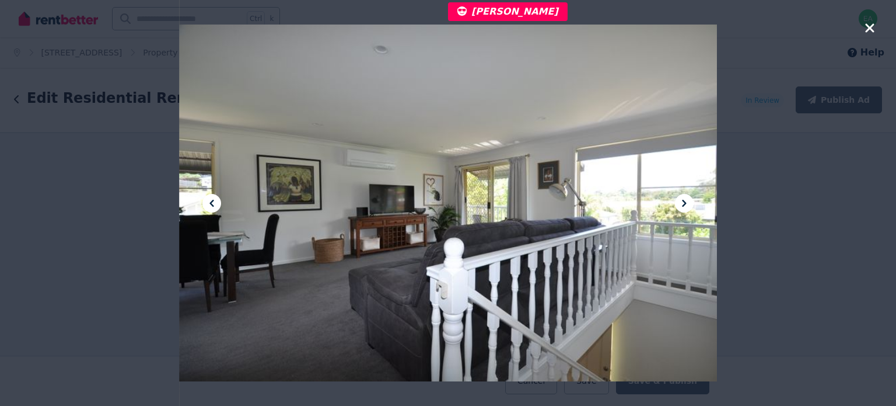
click at [678, 205] on icon at bounding box center [685, 203] width 14 height 14
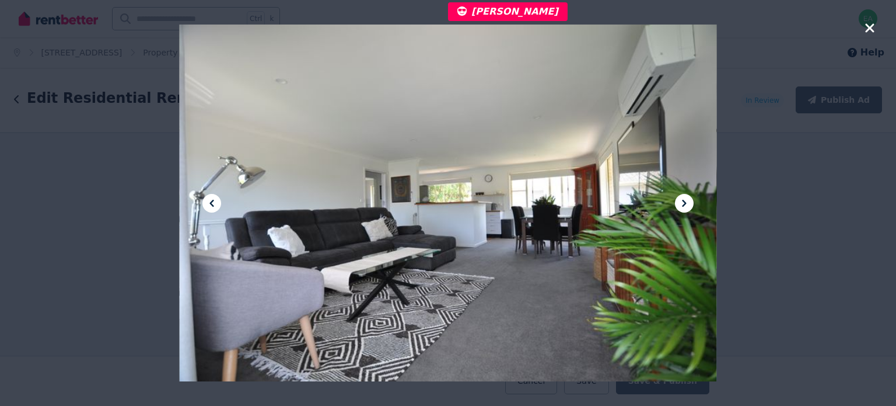
click at [678, 205] on icon at bounding box center [685, 203] width 14 height 14
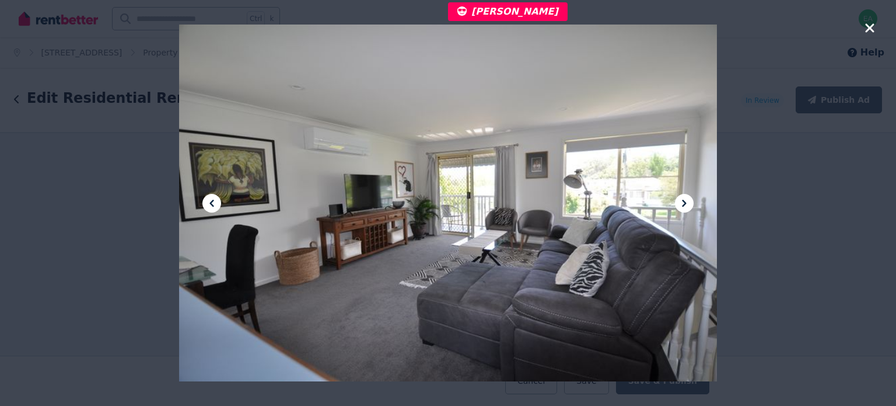
click at [678, 205] on icon at bounding box center [685, 203] width 14 height 14
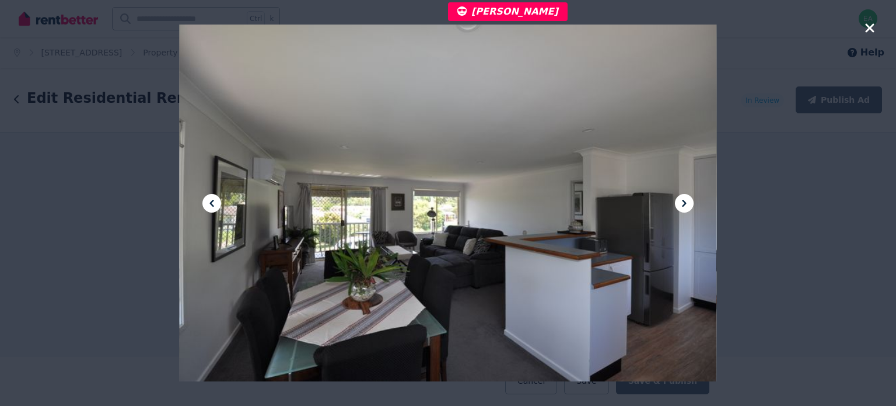
click at [678, 205] on icon at bounding box center [685, 203] width 14 height 14
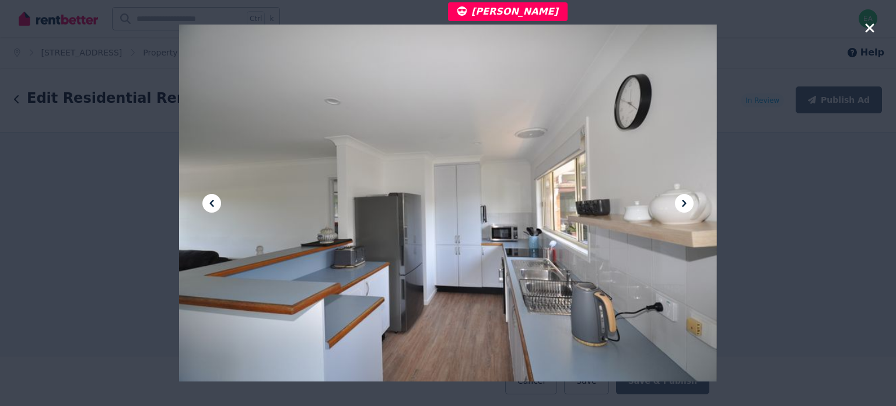
click at [678, 205] on icon at bounding box center [685, 203] width 14 height 14
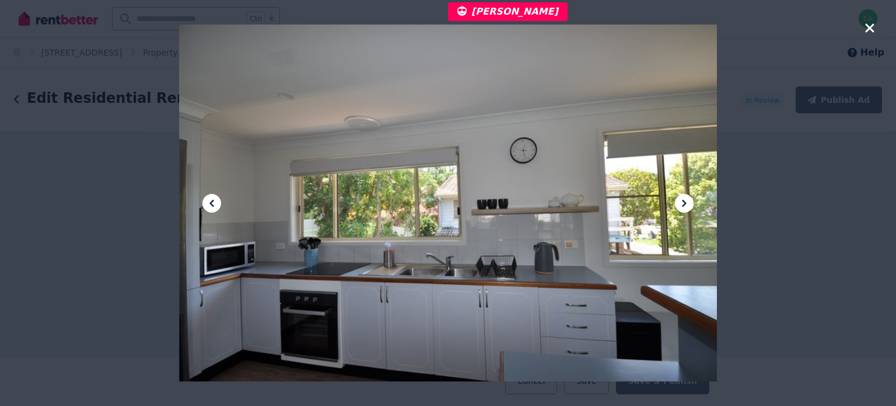
click at [678, 205] on icon at bounding box center [685, 203] width 14 height 14
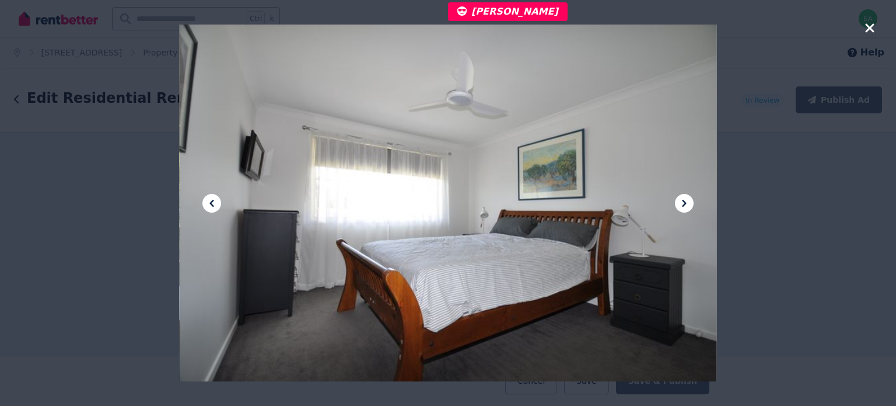
click at [678, 205] on icon at bounding box center [685, 203] width 14 height 14
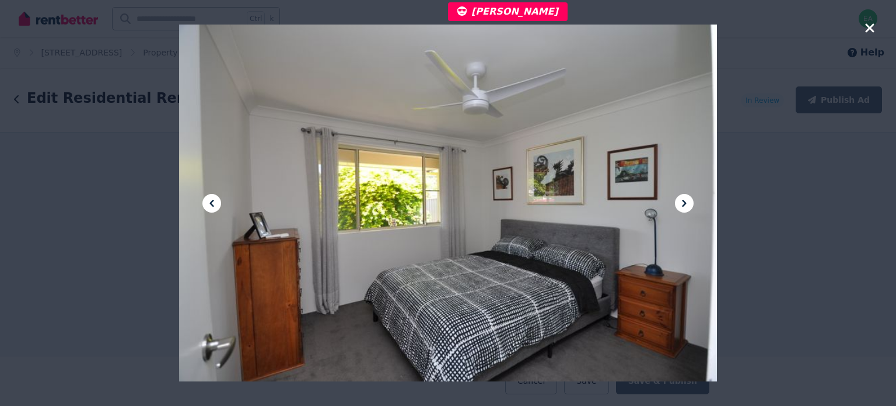
click at [678, 205] on icon at bounding box center [685, 203] width 14 height 14
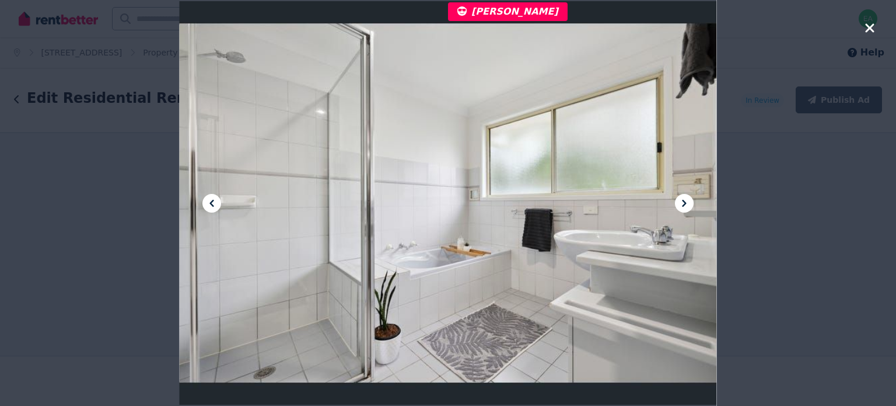
click at [678, 205] on icon at bounding box center [685, 203] width 14 height 14
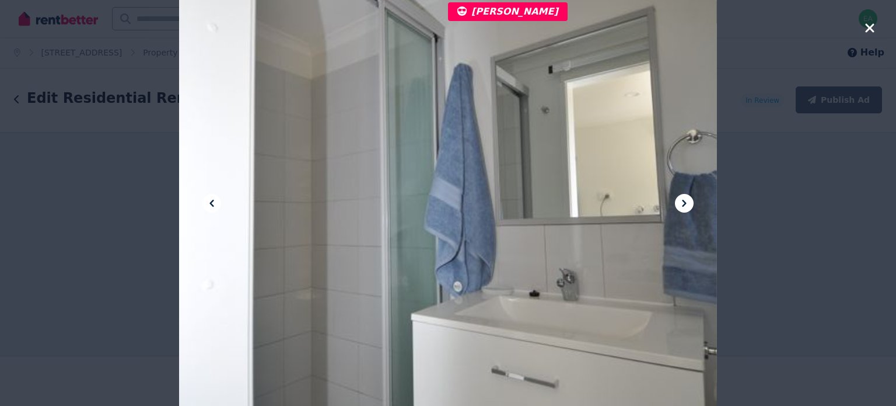
click at [678, 205] on icon at bounding box center [685, 203] width 14 height 14
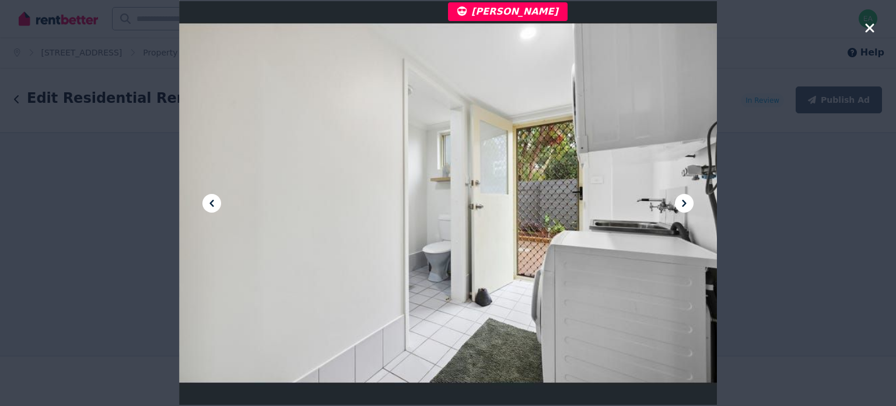
click at [678, 205] on icon at bounding box center [685, 203] width 14 height 14
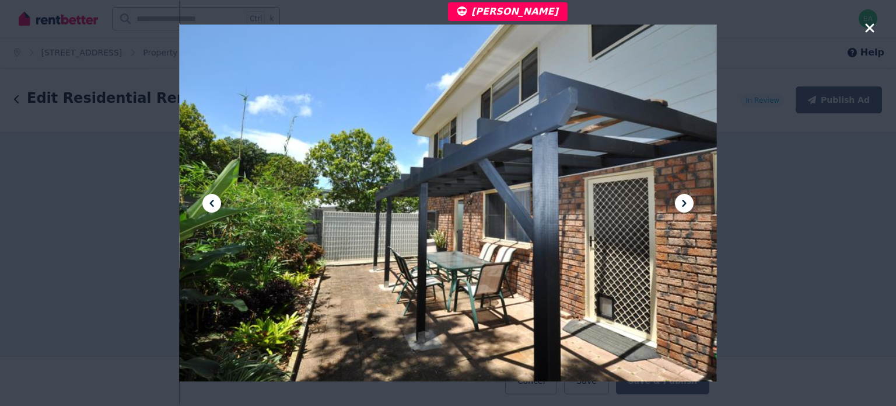
click at [678, 205] on icon at bounding box center [685, 203] width 14 height 14
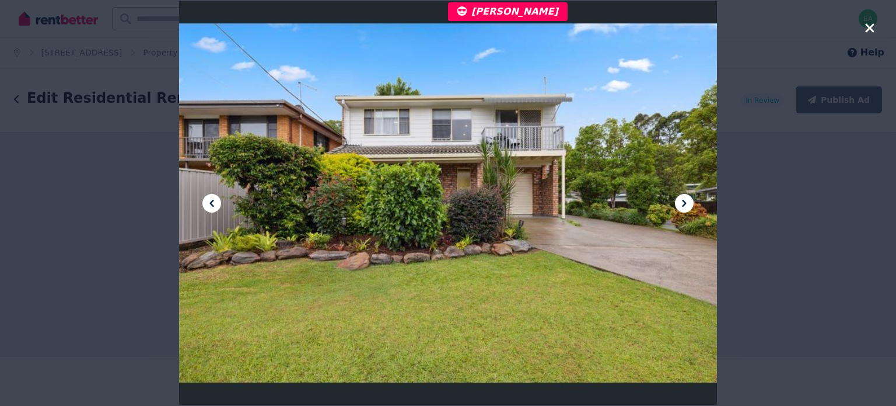
click at [678, 205] on icon at bounding box center [685, 203] width 14 height 14
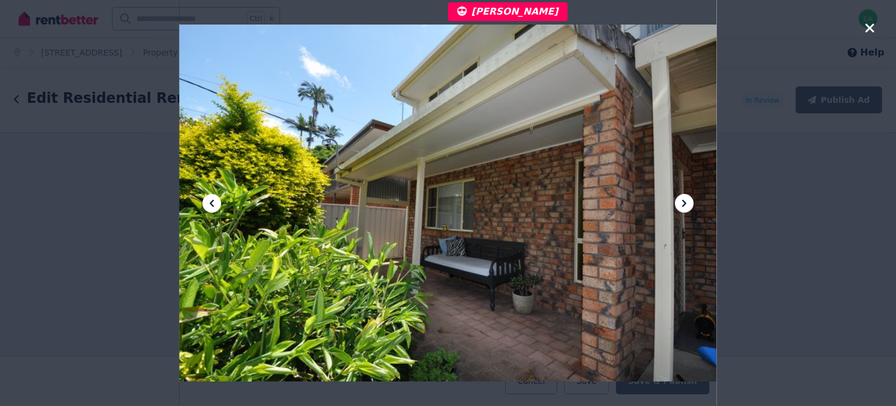
click at [678, 205] on icon at bounding box center [685, 203] width 14 height 14
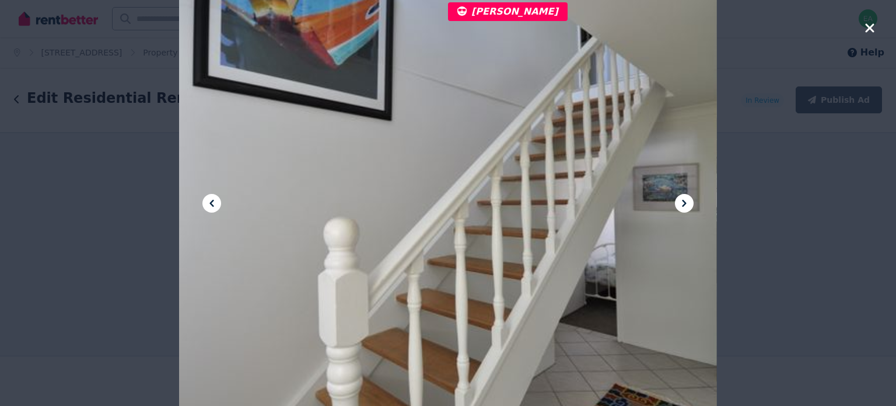
click at [678, 205] on icon at bounding box center [685, 203] width 14 height 14
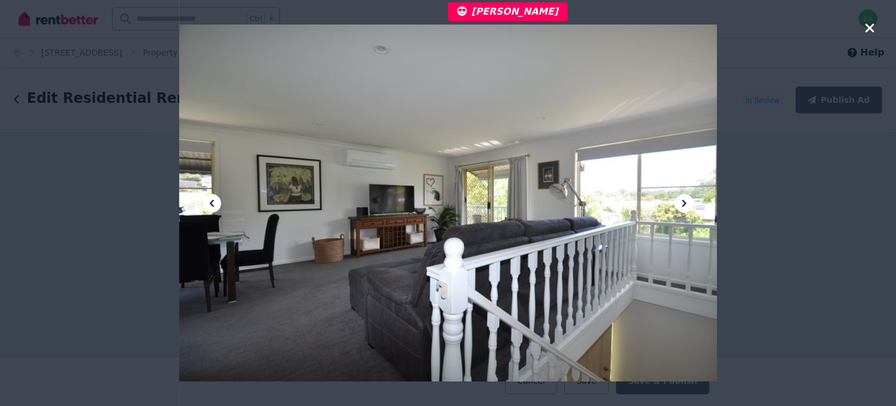
click at [678, 205] on icon at bounding box center [685, 203] width 14 height 14
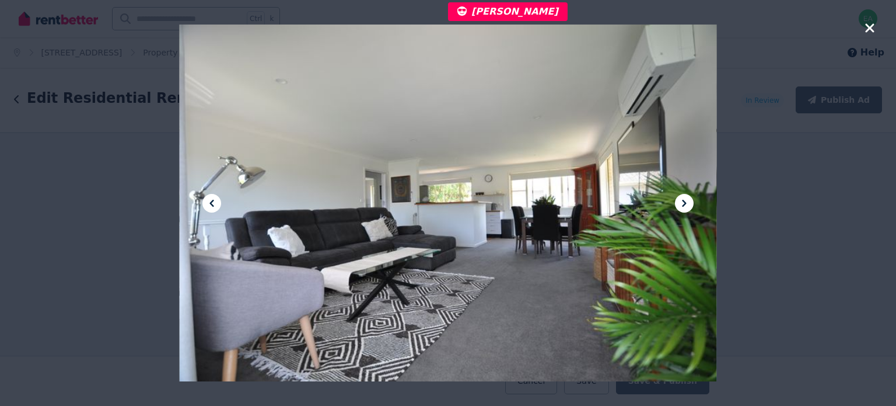
click at [678, 205] on icon at bounding box center [685, 203] width 14 height 14
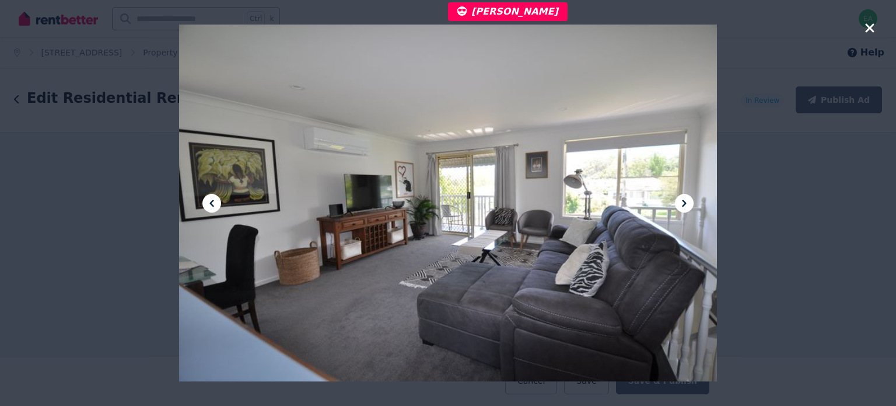
click at [678, 205] on icon at bounding box center [685, 203] width 14 height 14
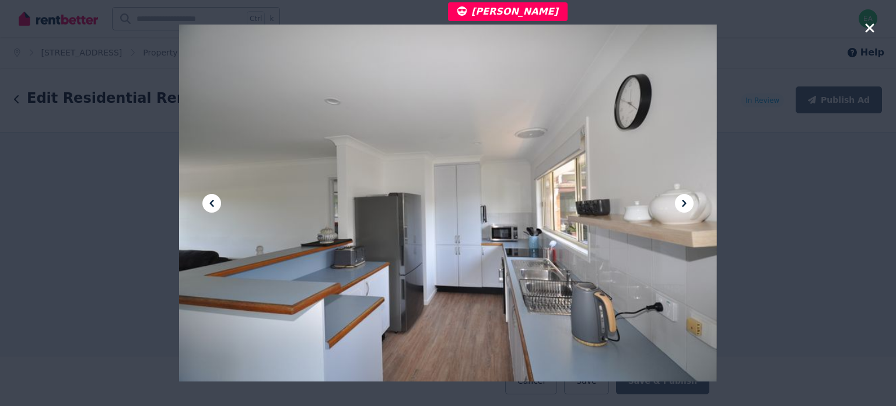
click at [678, 205] on icon at bounding box center [685, 203] width 14 height 14
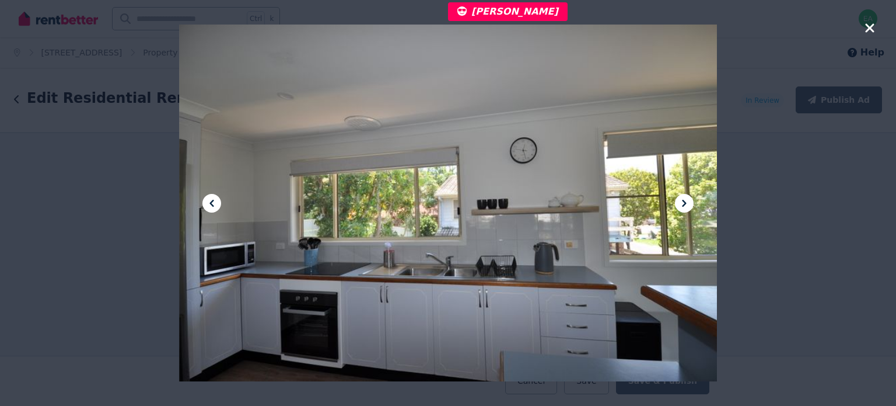
click at [678, 205] on icon at bounding box center [685, 203] width 14 height 14
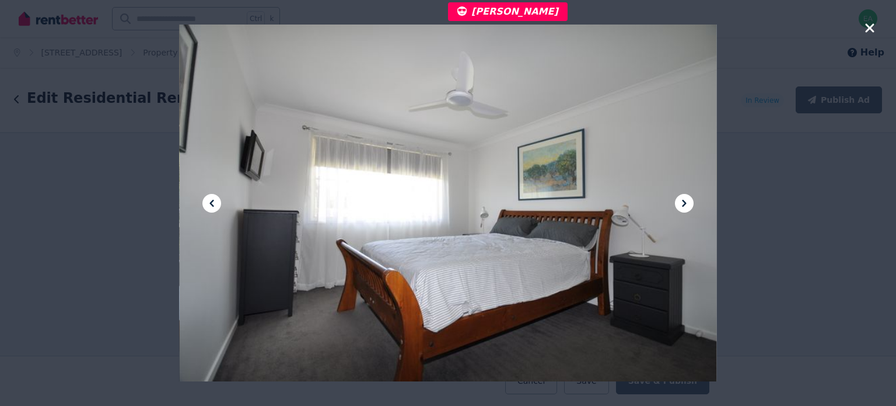
click at [678, 205] on icon at bounding box center [685, 203] width 14 height 14
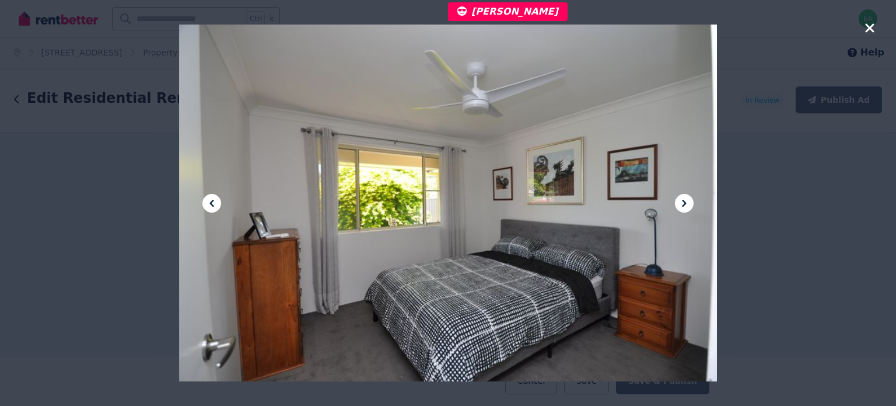
click at [869, 25] on icon "button" at bounding box center [870, 28] width 11 height 14
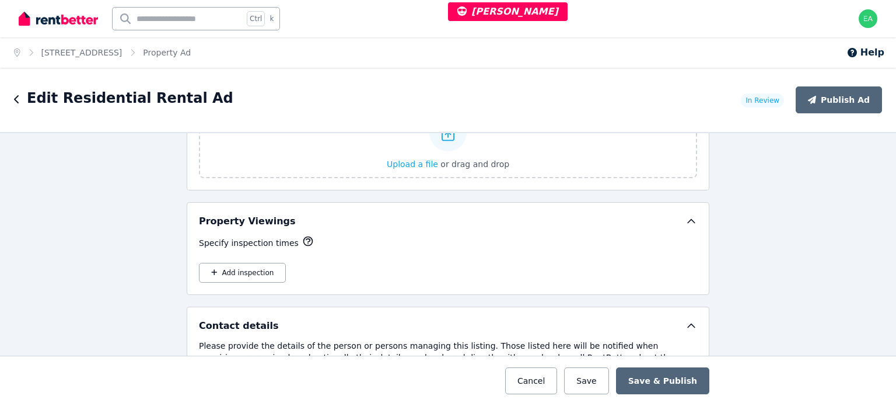
scroll to position [1634, 0]
